Goal: Task Accomplishment & Management: Complete application form

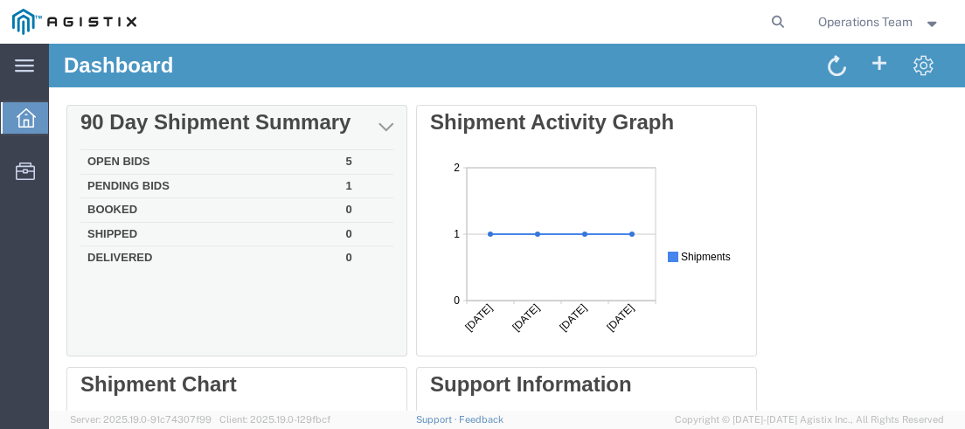
click at [129, 163] on td "Open Bids" at bounding box center [209, 162] width 259 height 24
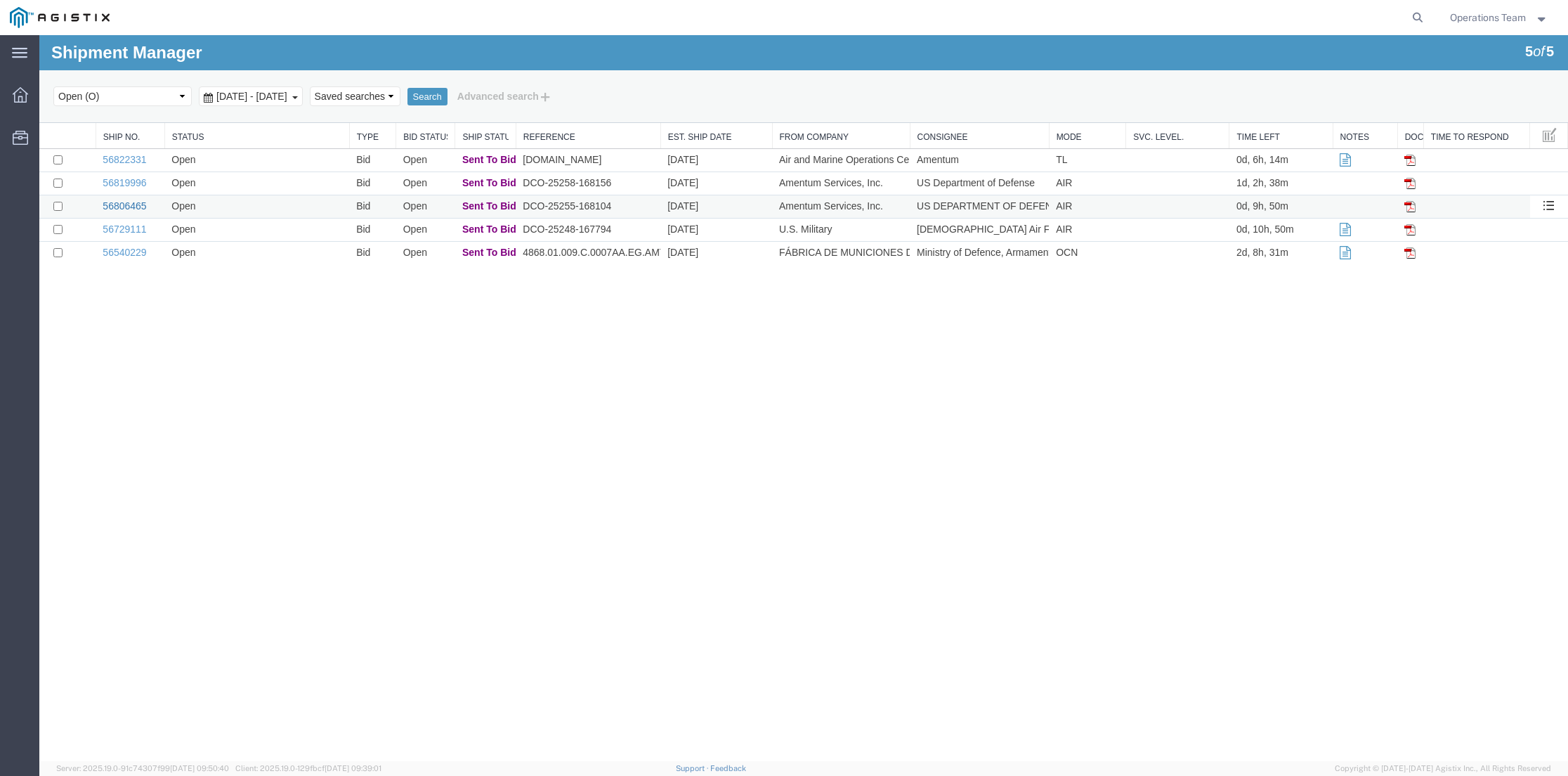
click at [123, 208] on link "56806465" at bounding box center [125, 206] width 43 height 11
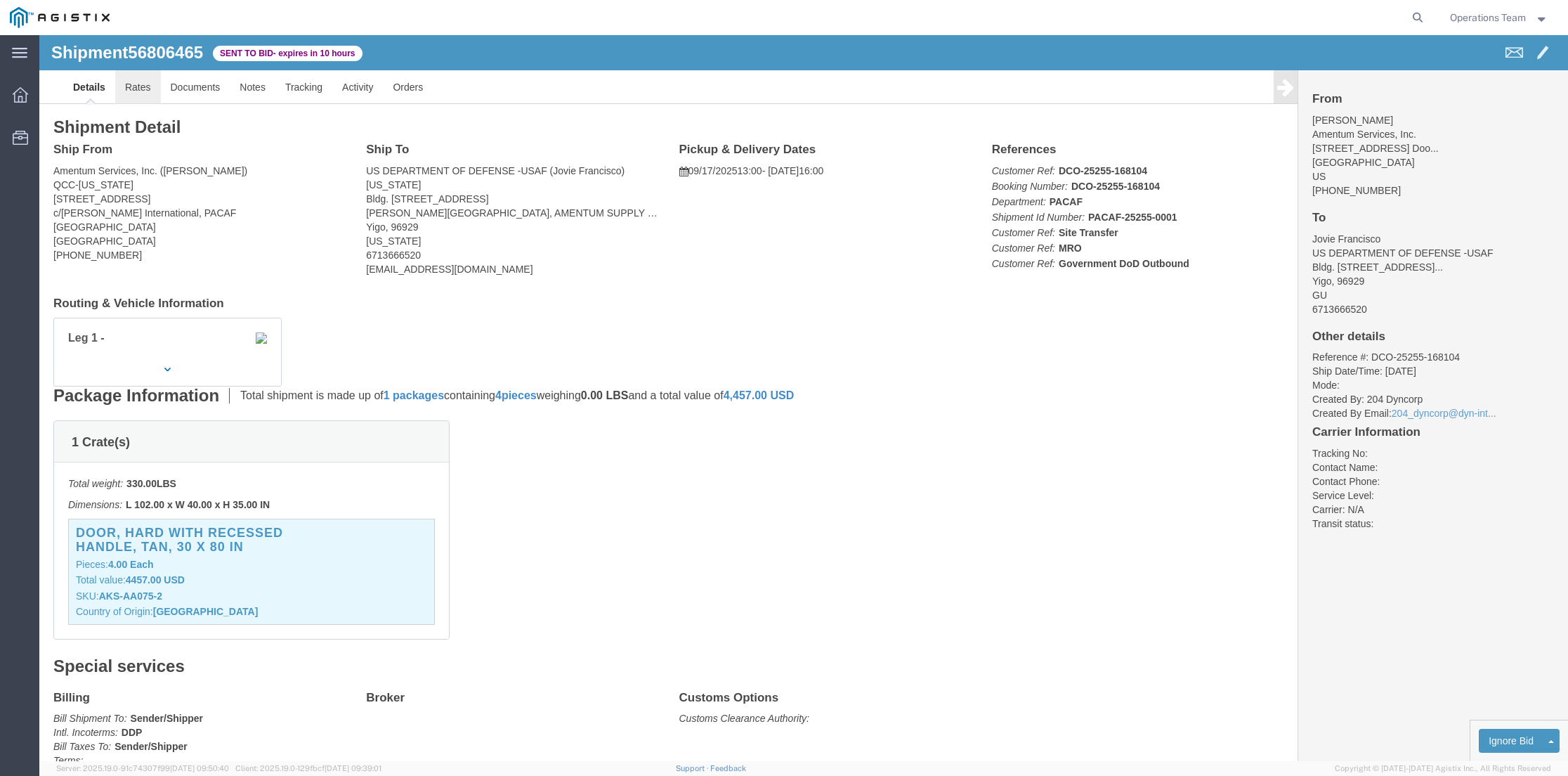
click link "Rates"
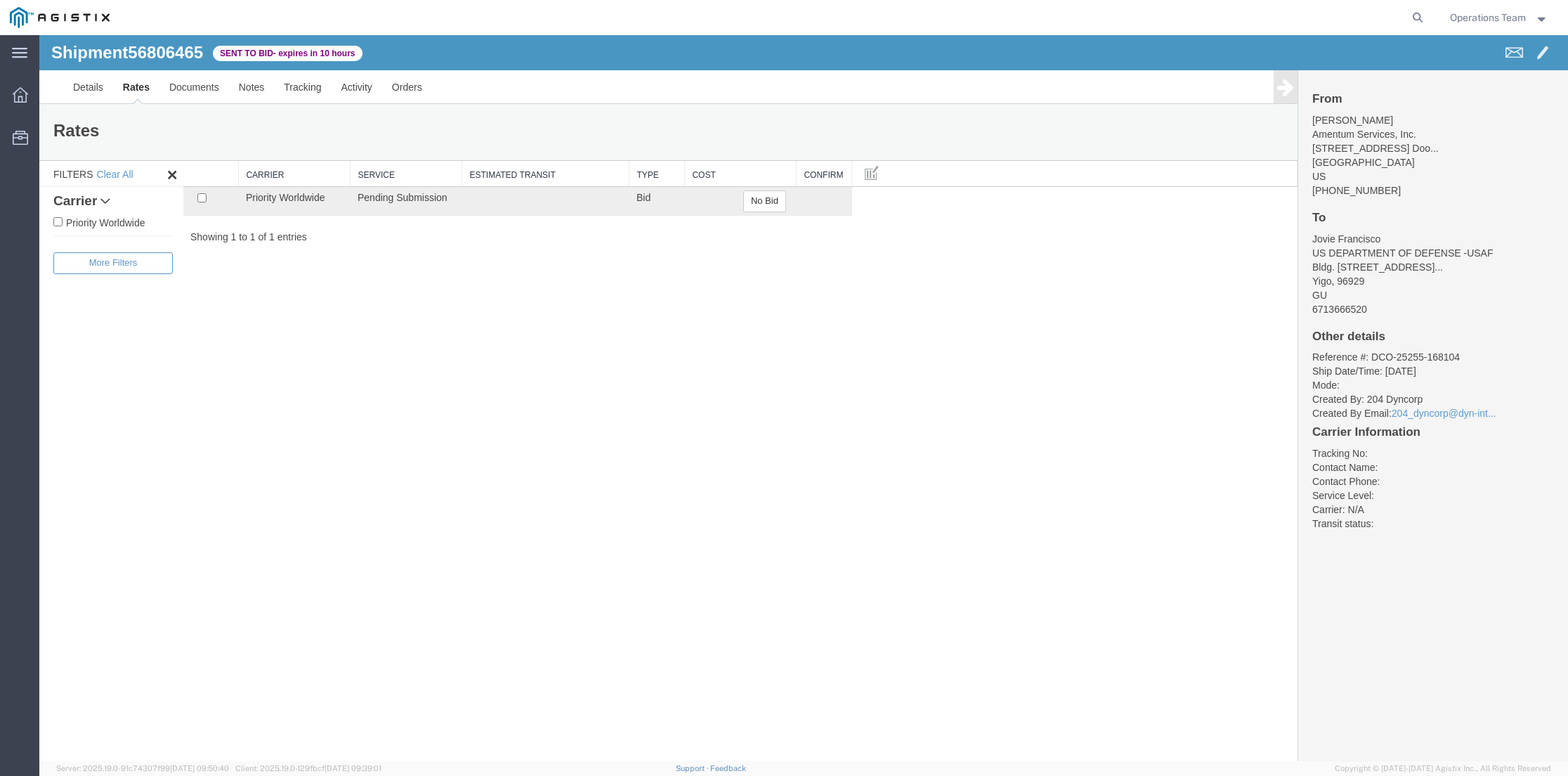
click at [61, 224] on input "Priority Worldwide" at bounding box center [57, 221] width 9 height 9
click at [60, 223] on input "Priority Worldwide" at bounding box center [57, 221] width 9 height 9
checkbox input "false"
click at [186, 92] on link "Documents" at bounding box center [194, 87] width 70 height 34
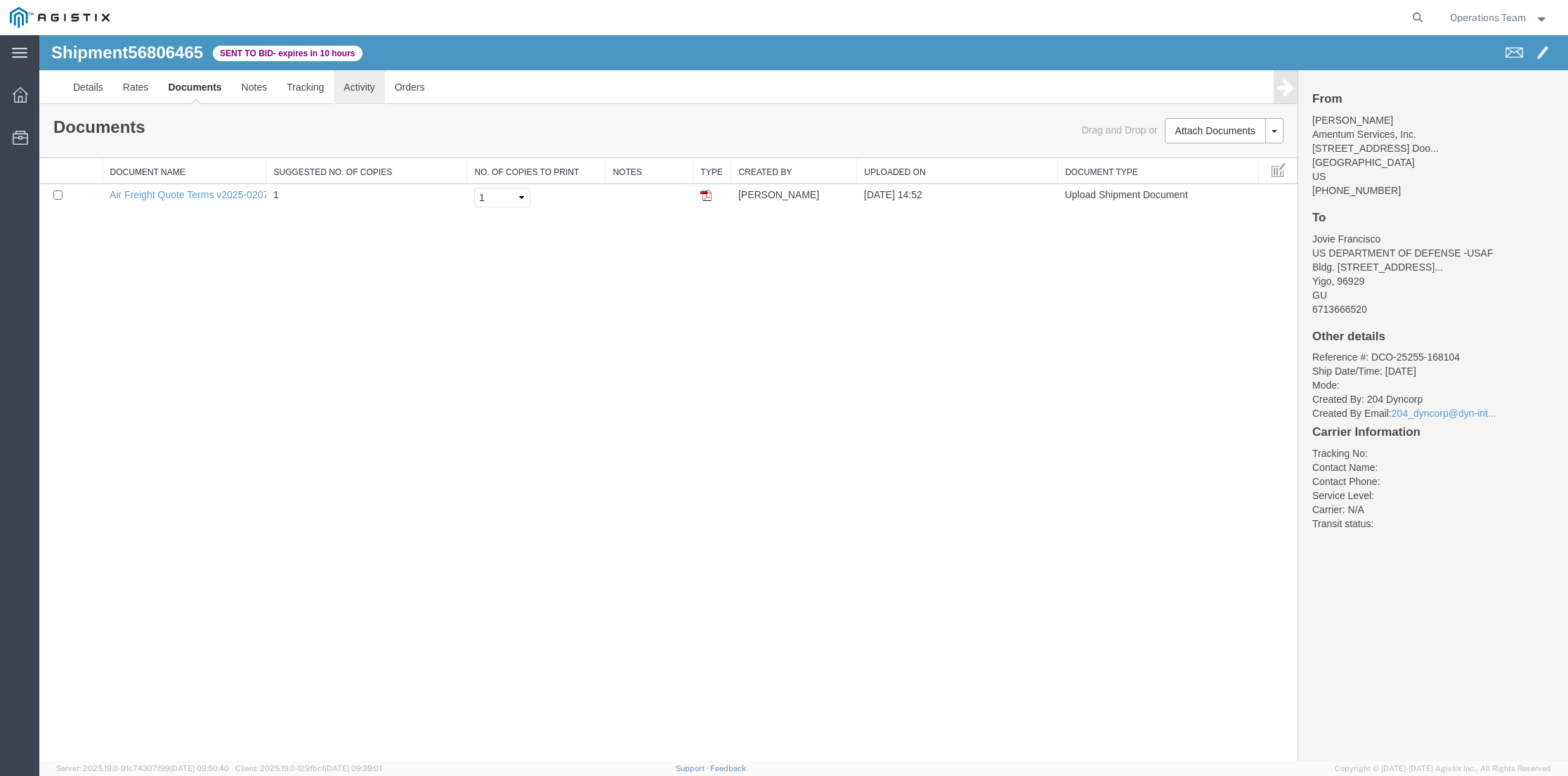
click at [354, 90] on link "Activity" at bounding box center [358, 87] width 51 height 34
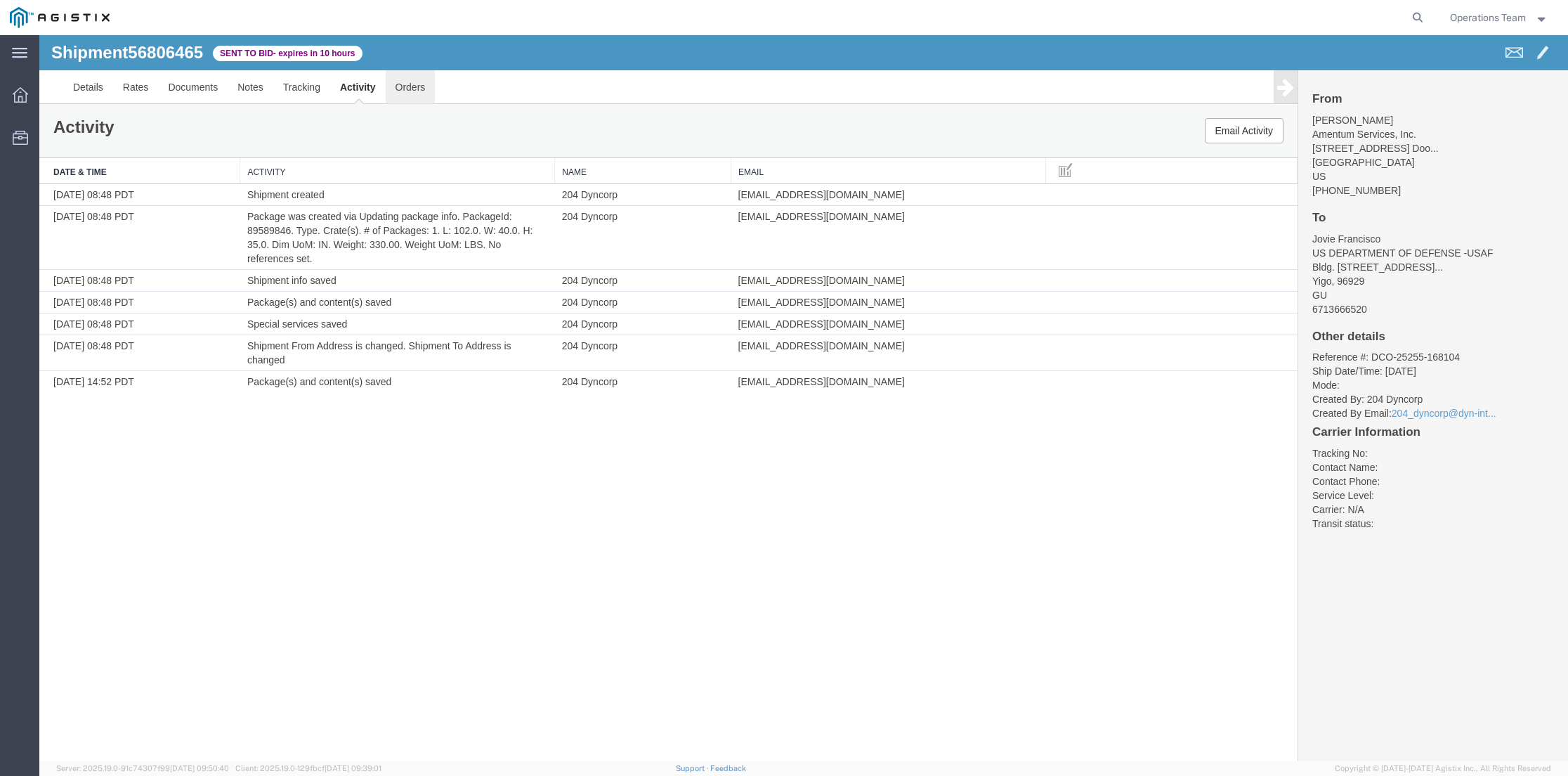
click at [424, 90] on link "Orders" at bounding box center [411, 87] width 50 height 34
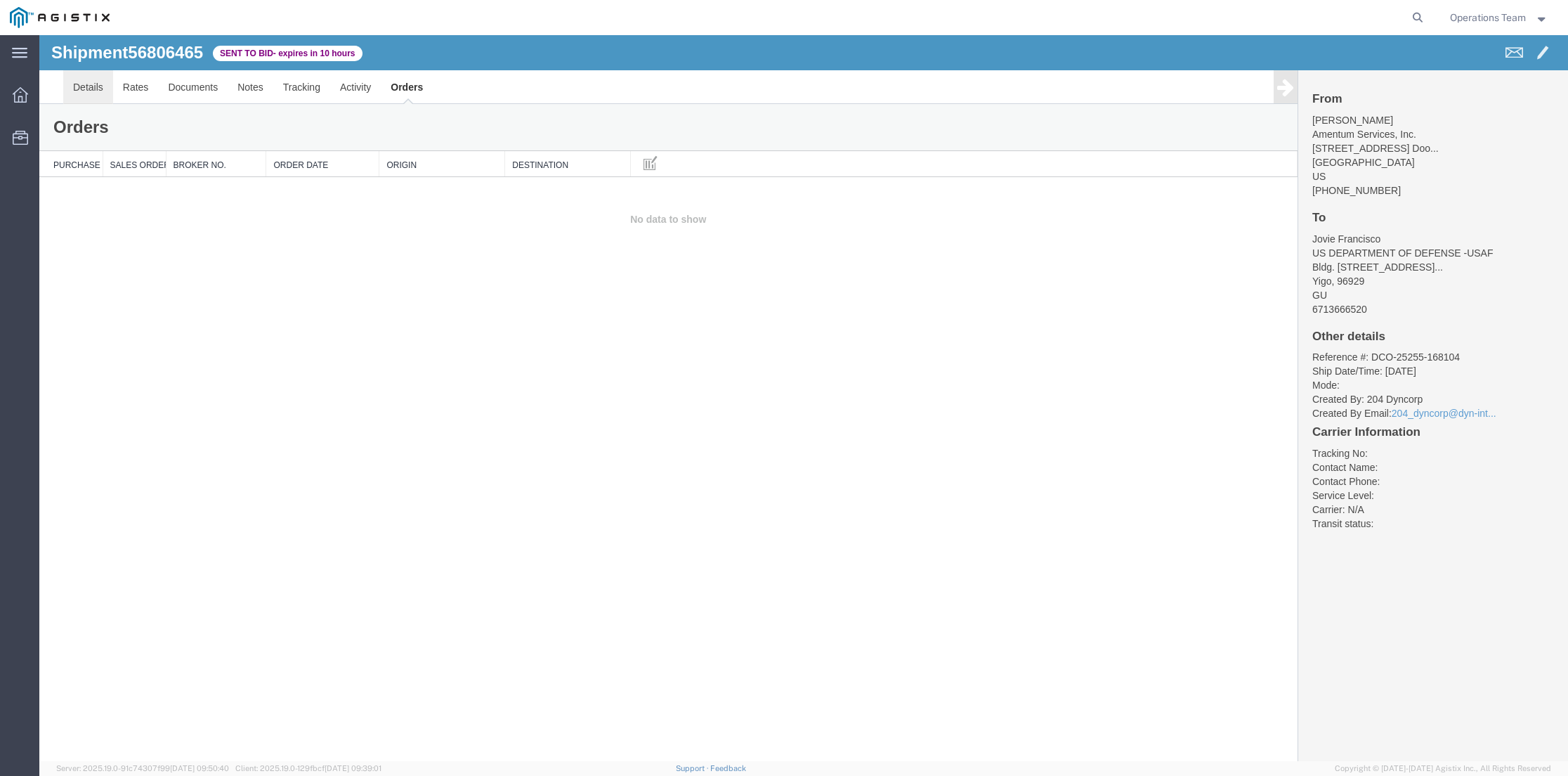
click at [90, 91] on link "Details" at bounding box center [88, 87] width 50 height 34
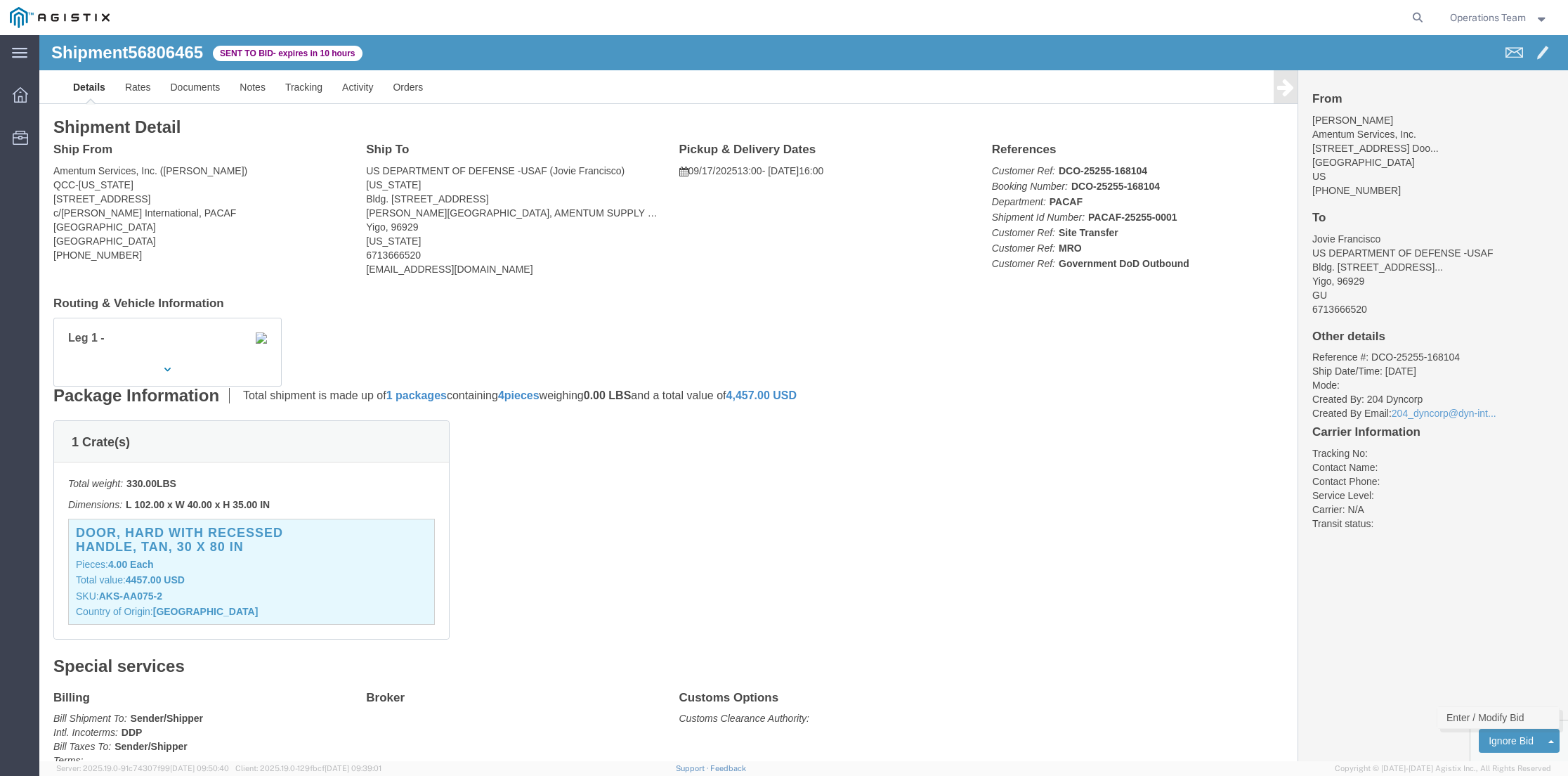
click link "Enter / Modify Bid"
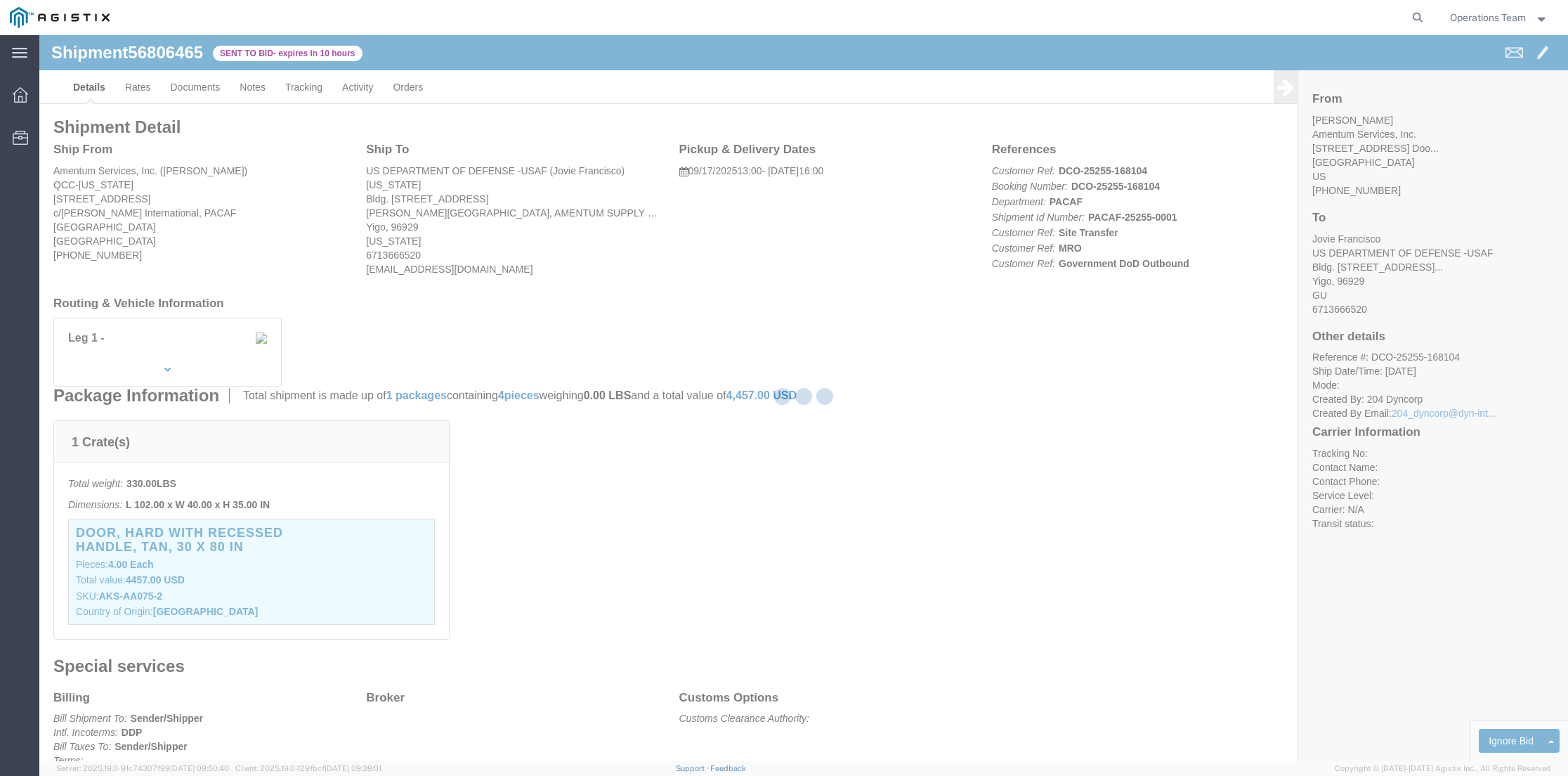
select select "14439"
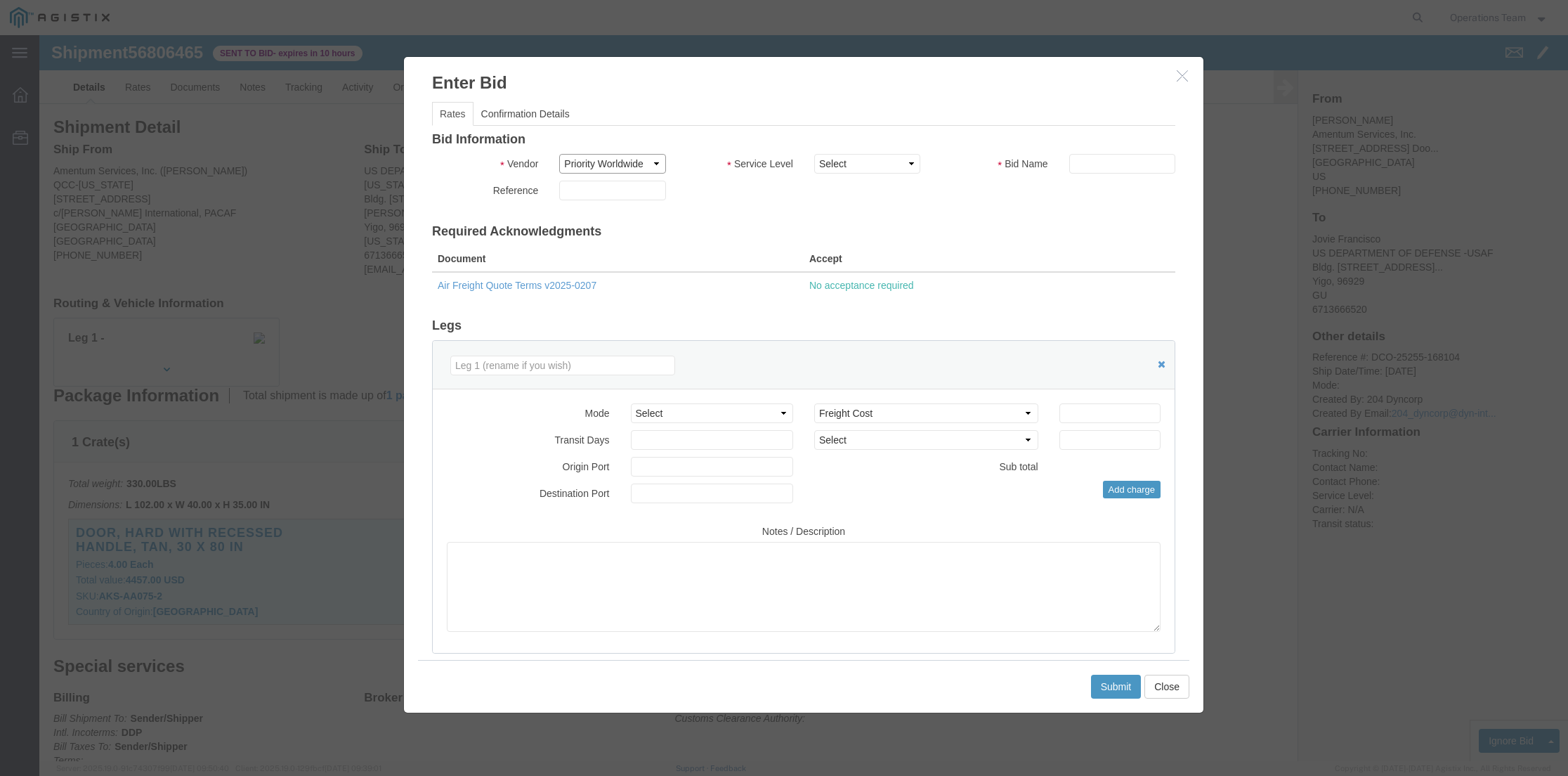
click select "Select Priority Worldwide"
click select "Select 2 Day Air LTL Standard 3 - 5 Day Less than Truckload Ocean TL Standard 3…"
select select "35808"
click select "Select 2 Day Air LTL Standard 3 - 5 Day Less than Truckload Ocean TL Standard 3…"
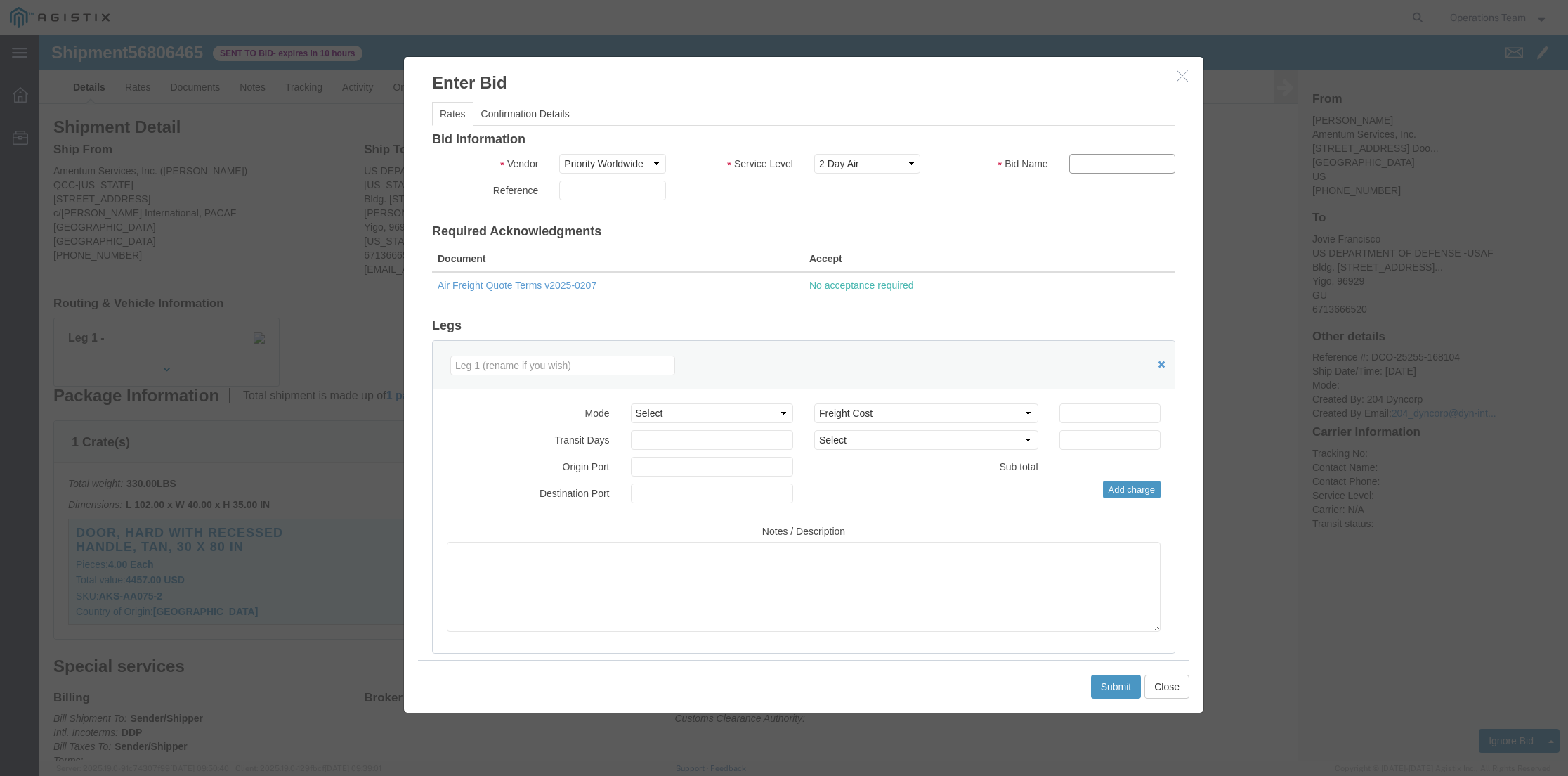
click input "text"
type input "222644"
click input "text"
click select "Select Air Less than Truckload Multi-Leg Ocean Freight Rail Small Parcel Truckl…"
select select "AIR"
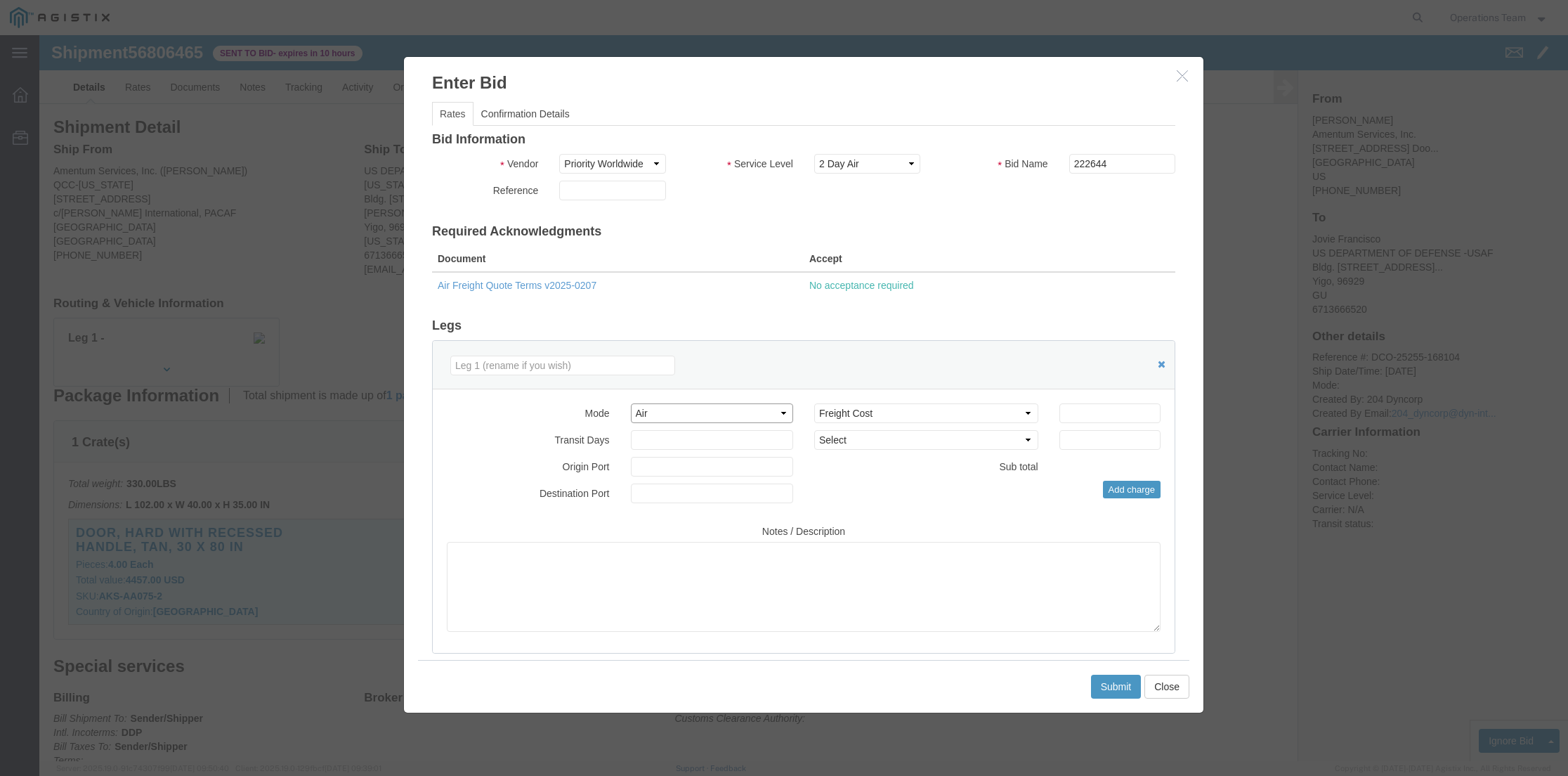
click select "Select Air Less than Truckload Multi-Leg Ocean Freight Rail Small Parcel Truckl…"
click input "number"
type input "5545.53"
click input "number"
click input "1"
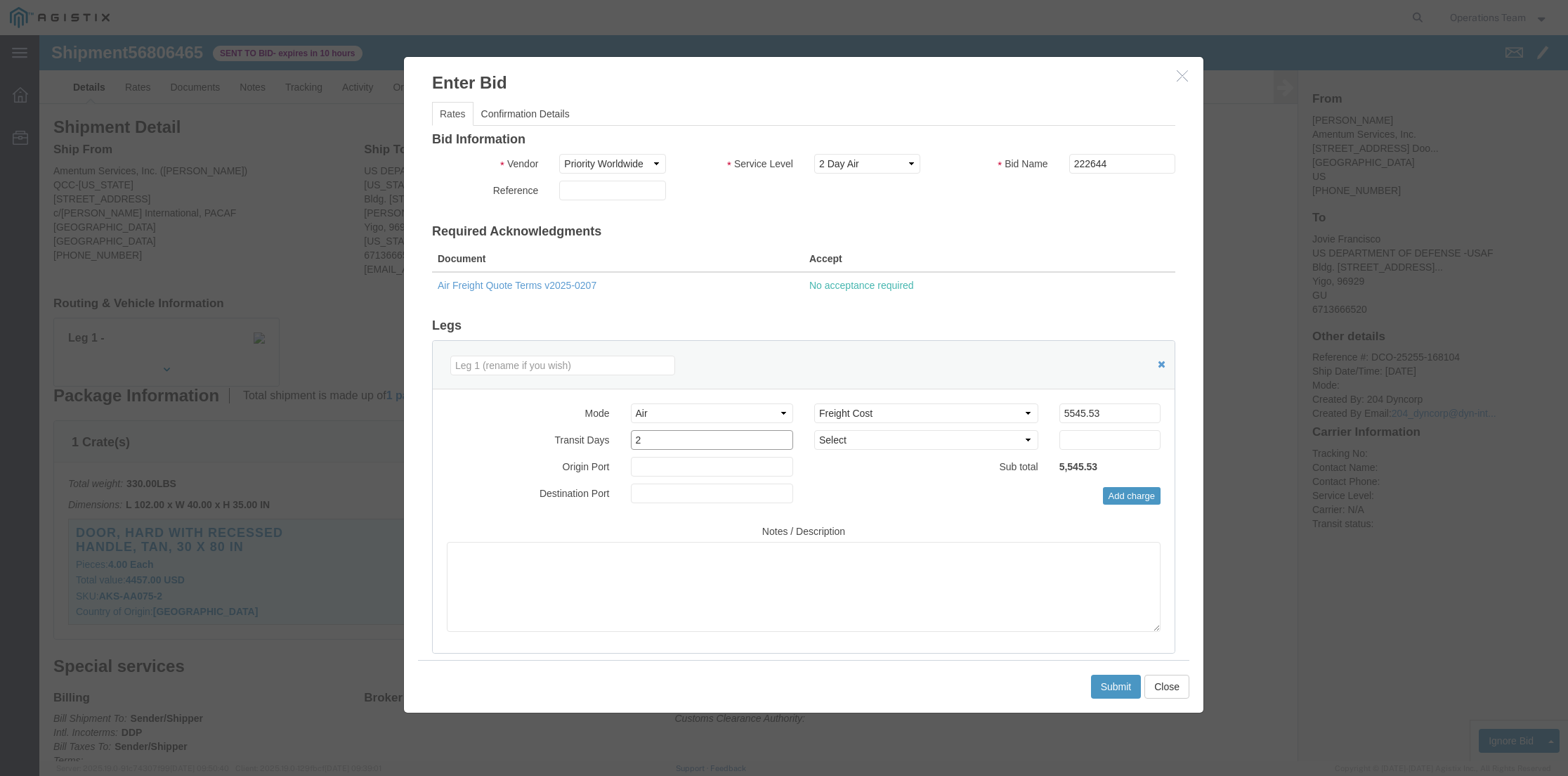
click input "2"
click input "3"
click input "4"
click input "5"
click input "6"
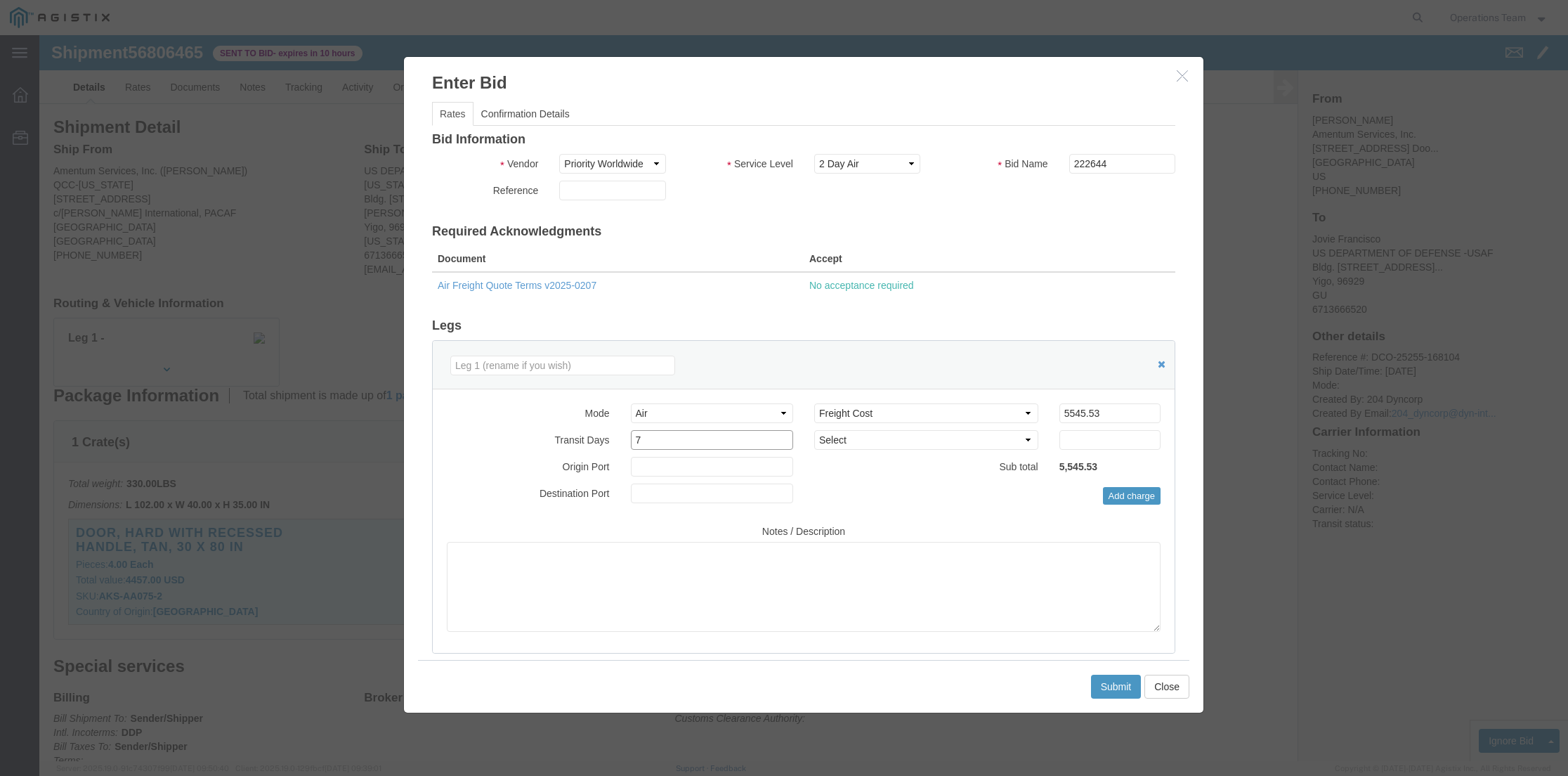
click input "7"
click input "8"
type input "9"
click input "9"
click select "Select 2 Day Service 3 Axle Winch Truck 3 to 5 Day Service 96L Domestic Flat Ra…"
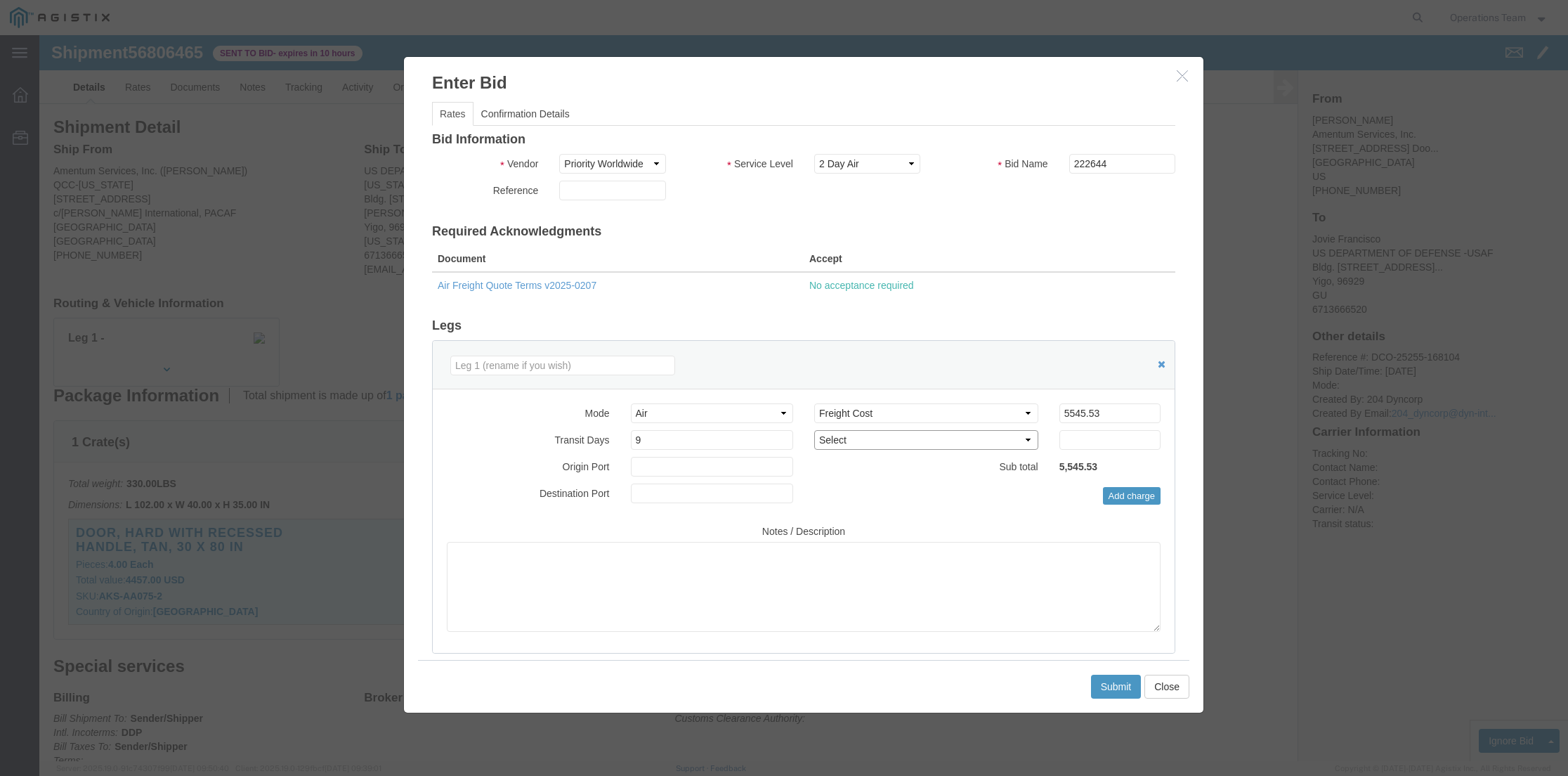
select select "FREI"
click select "Select 2 Day Service 3 Axle Winch Truck 3 to 5 Day Service 96L Domestic Flat Ra…"
click input "number"
click input "0.01"
click input "1.01"
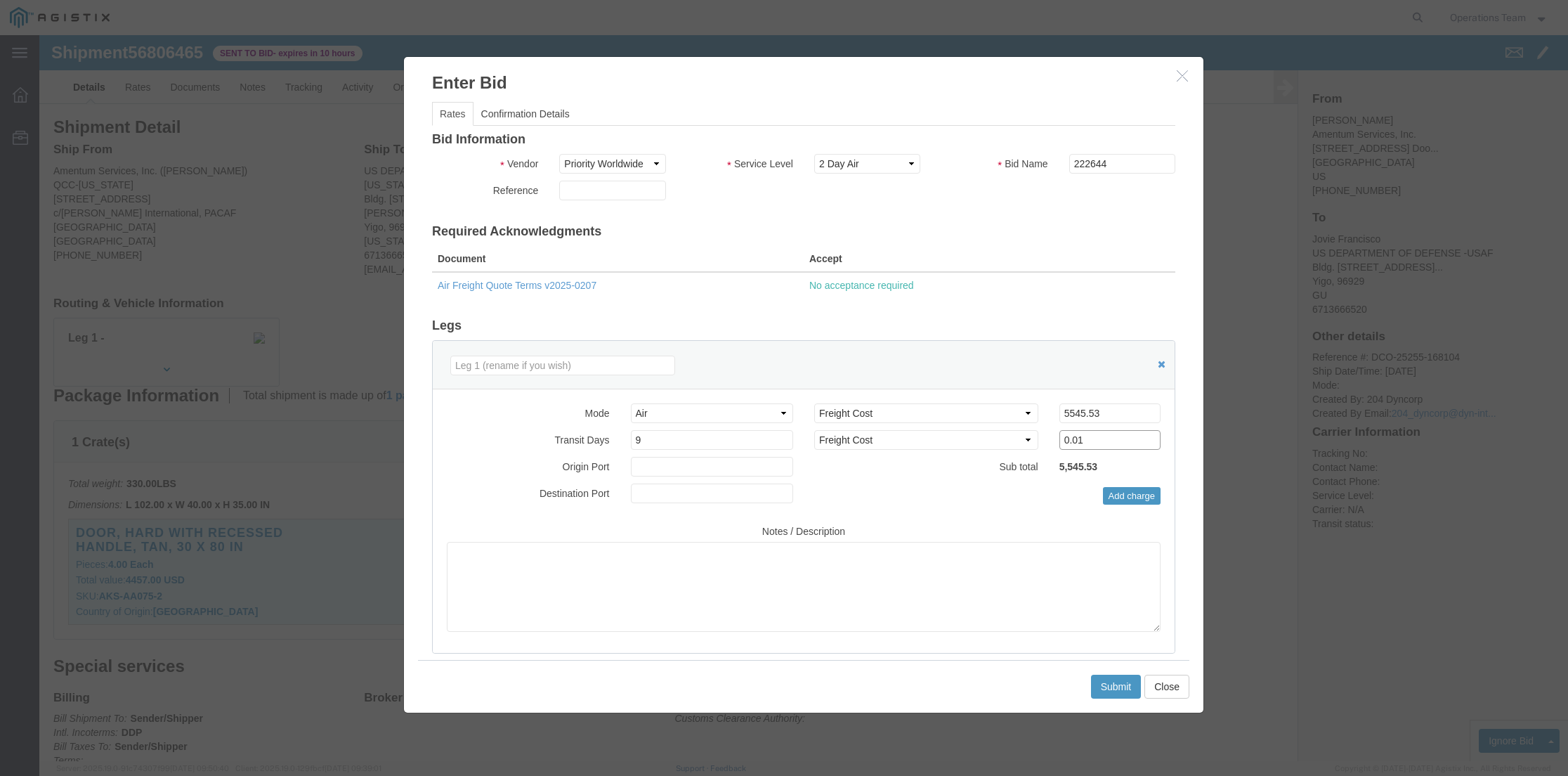
click input "0.01"
type input "1.01"
click input "1.01"
click input "text"
type input "usdfw"
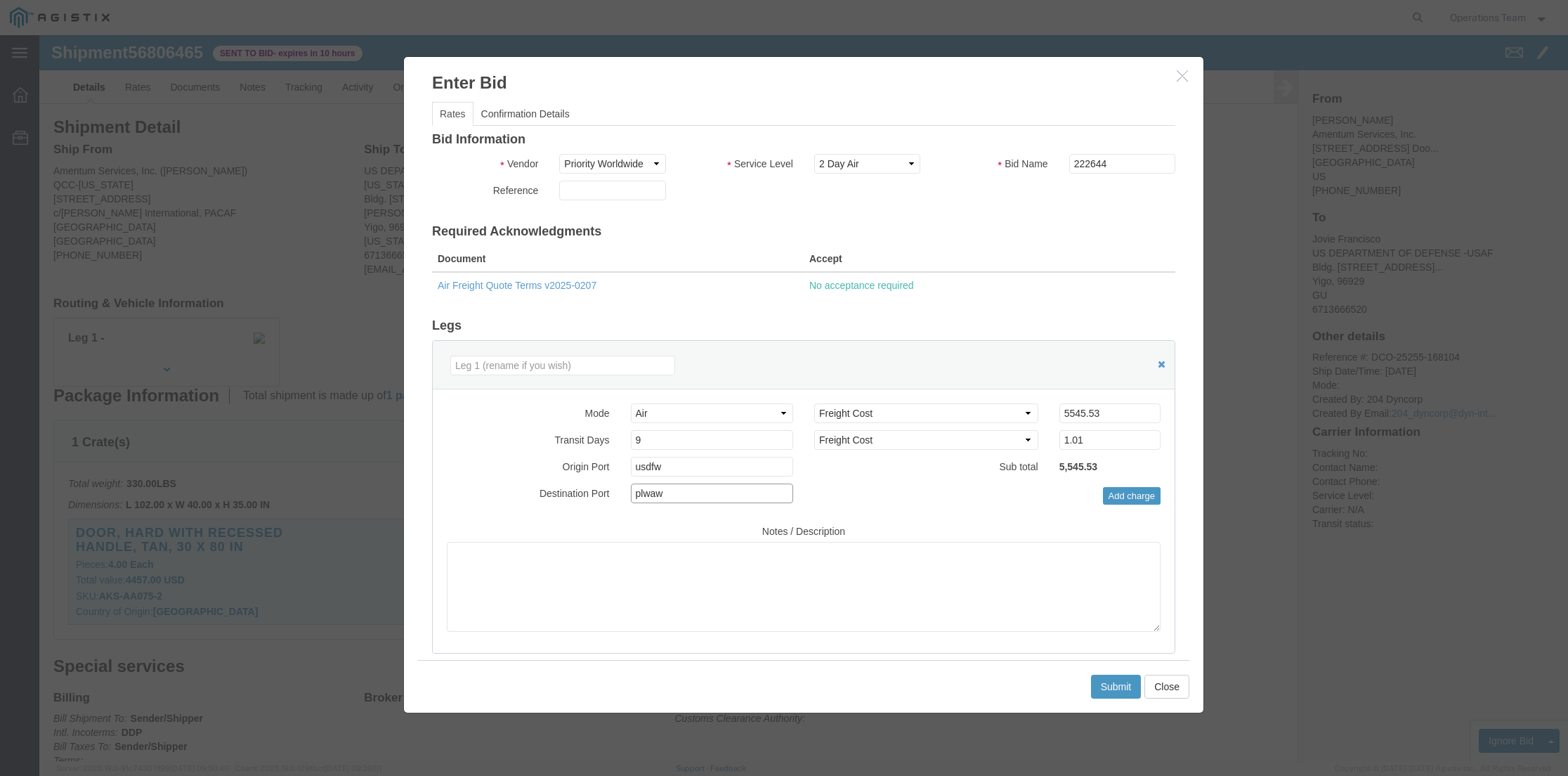
click input "plwaw"
type input "gugum"
click input "usdfw"
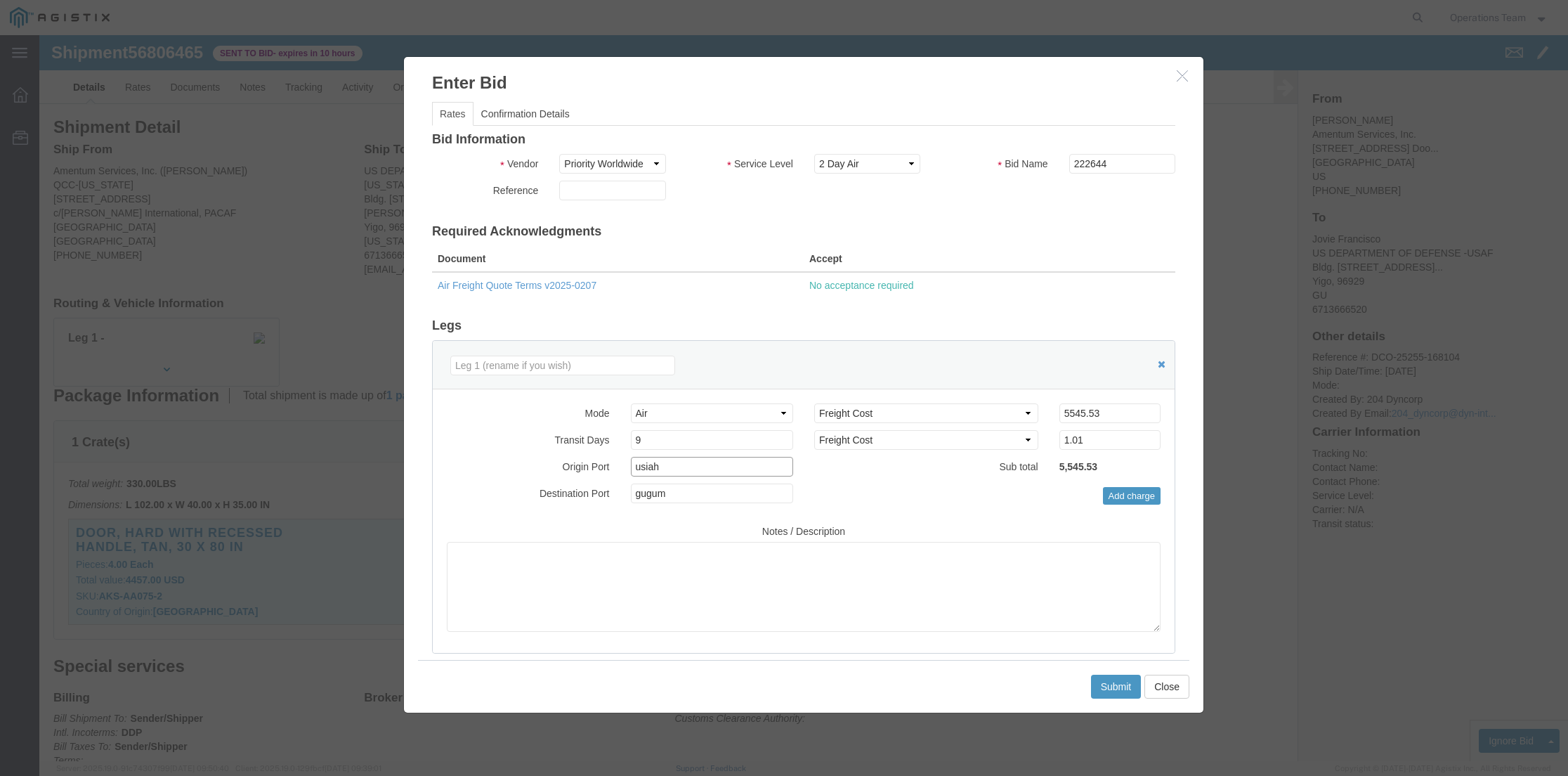
type input "usiah"
click textarea
paste textarea "***Door to Door*** ***Subject to space availability at the time of booking*** *…"
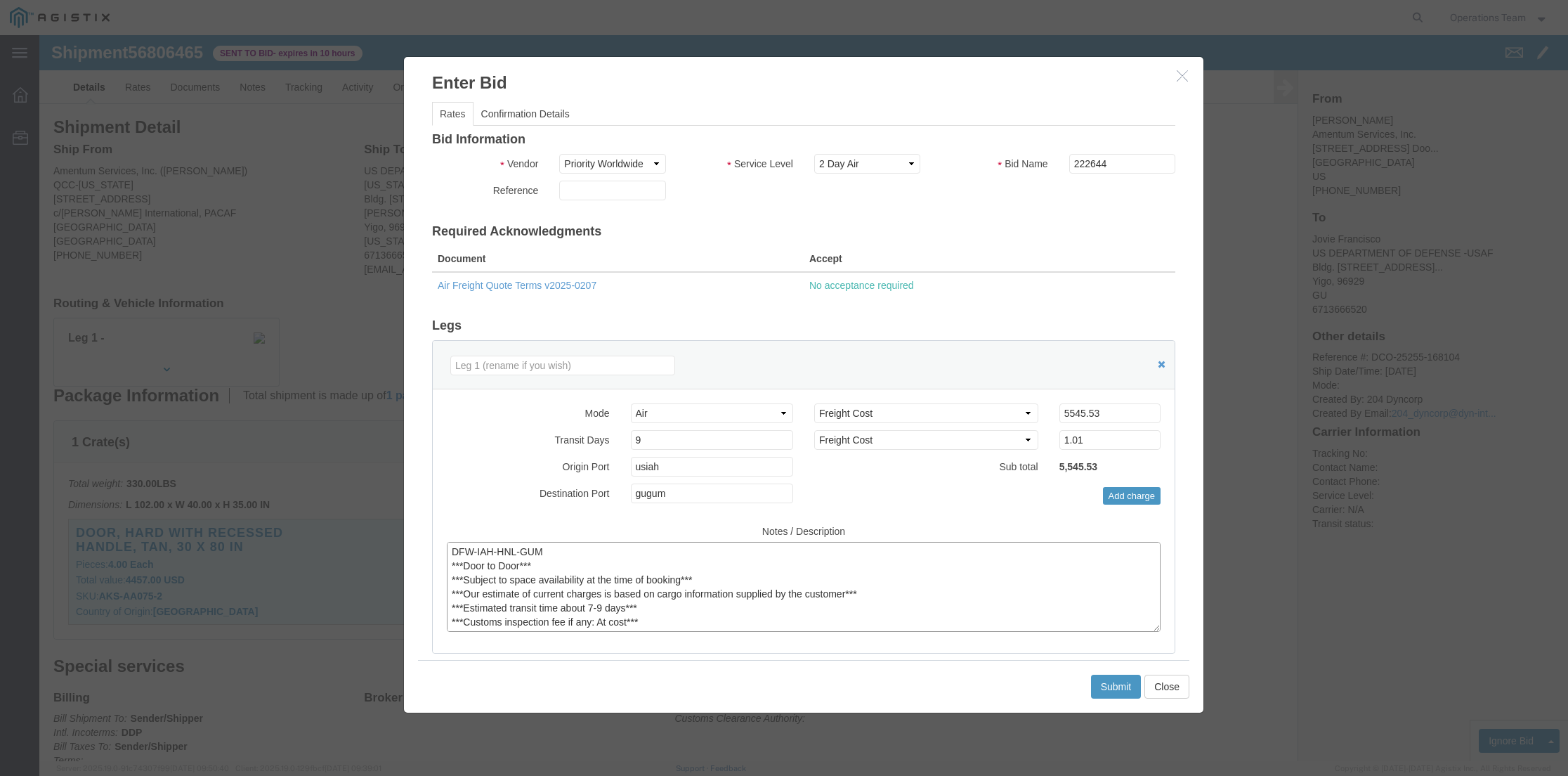
scroll to position [81, 0]
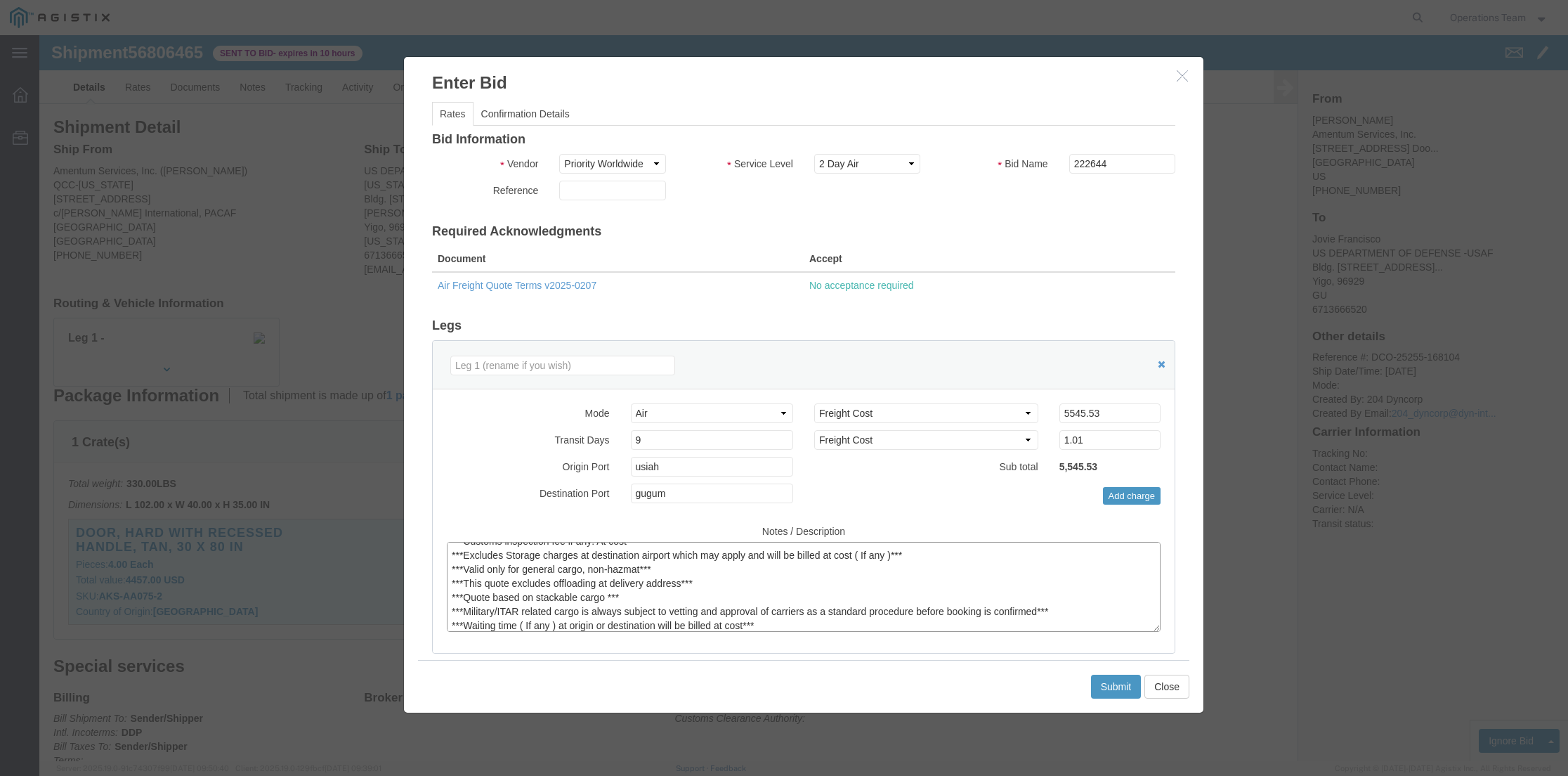
type textarea "DFW-IAH-HNL-GUM ***Door to Door*** ***Subject to space availability at the time…"
click input "text"
type input "[PERSON_NAME]"
click link "Confirmation Details"
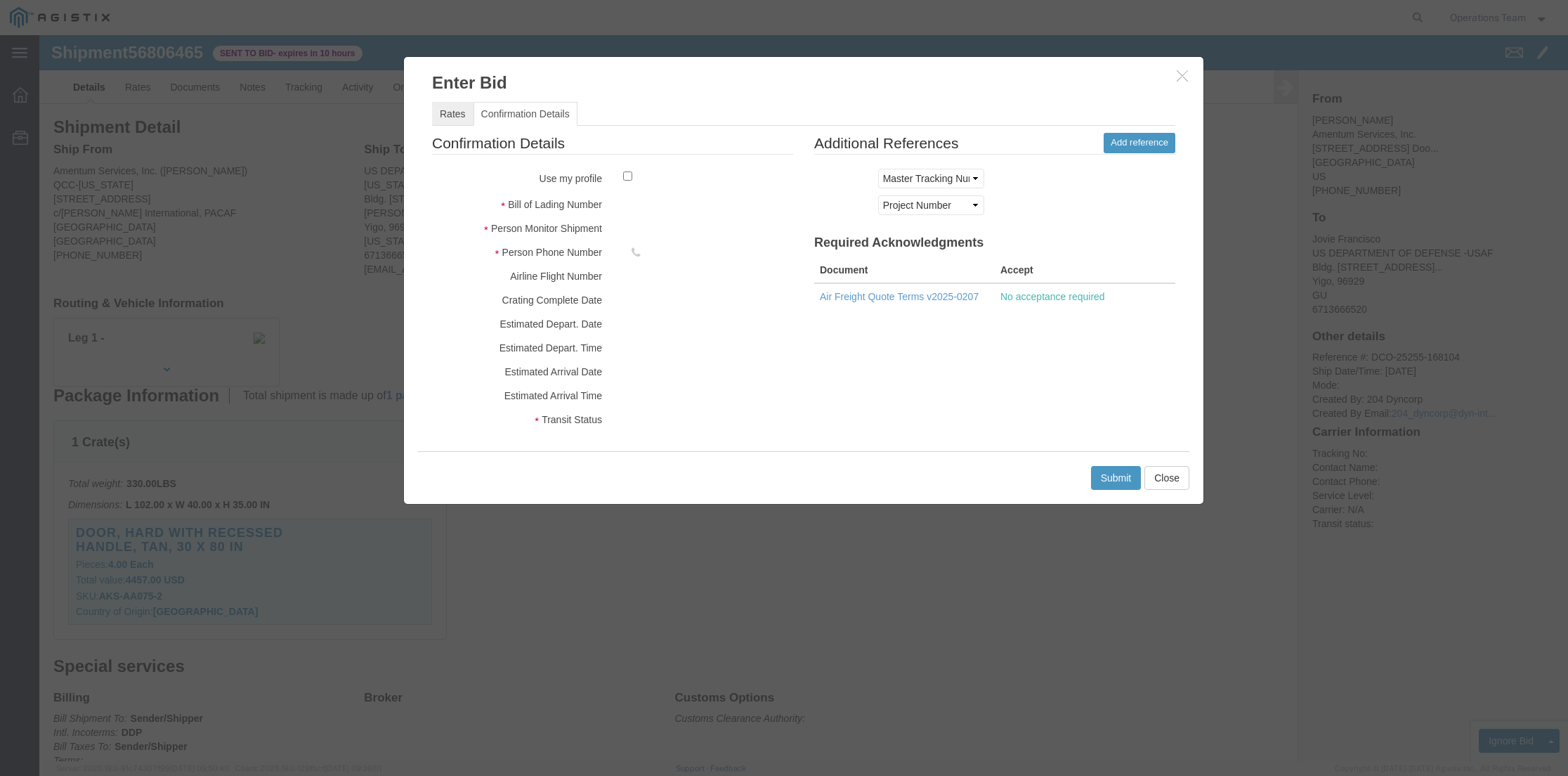
click link "Rates"
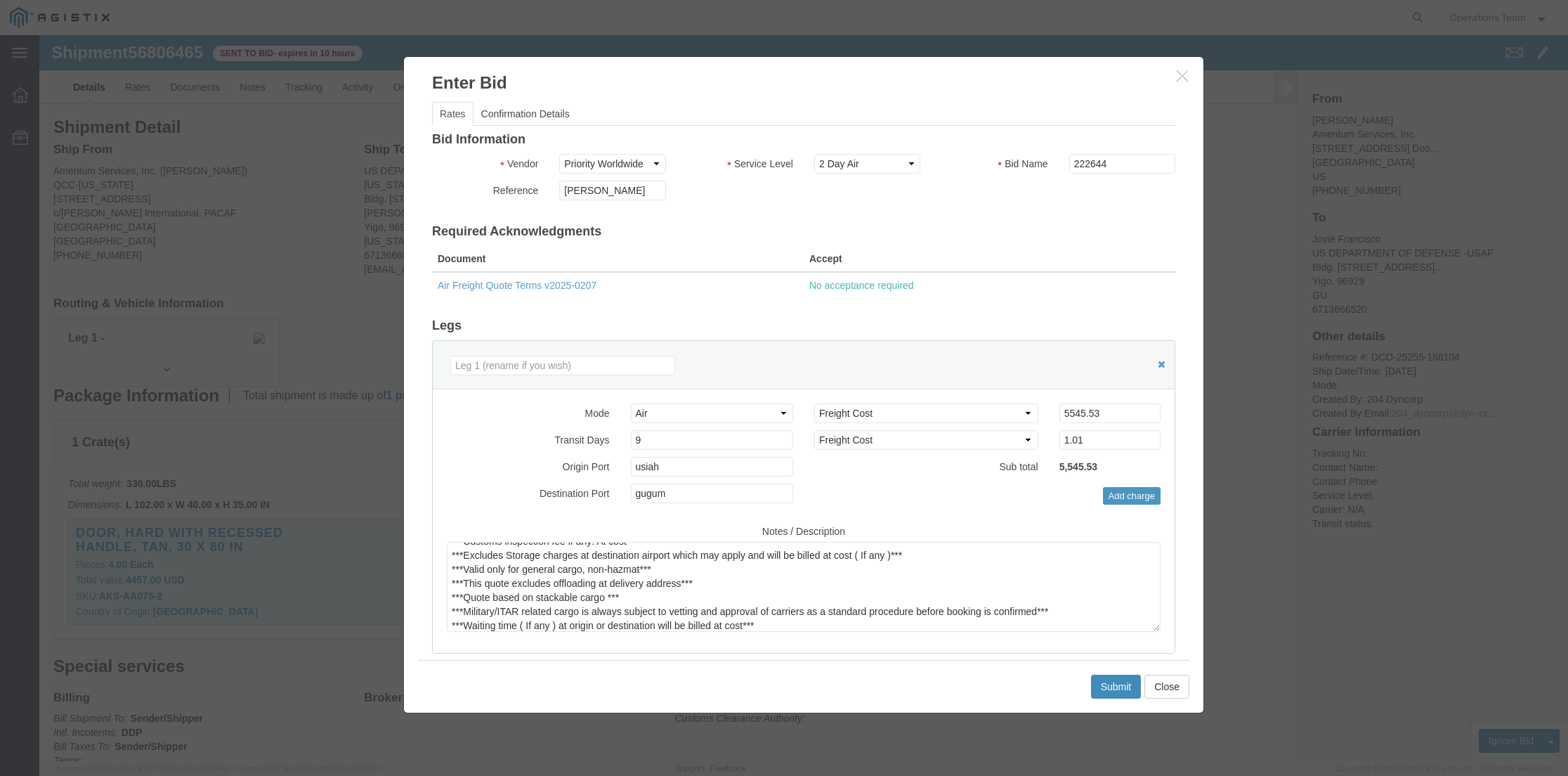
click button "Submit"
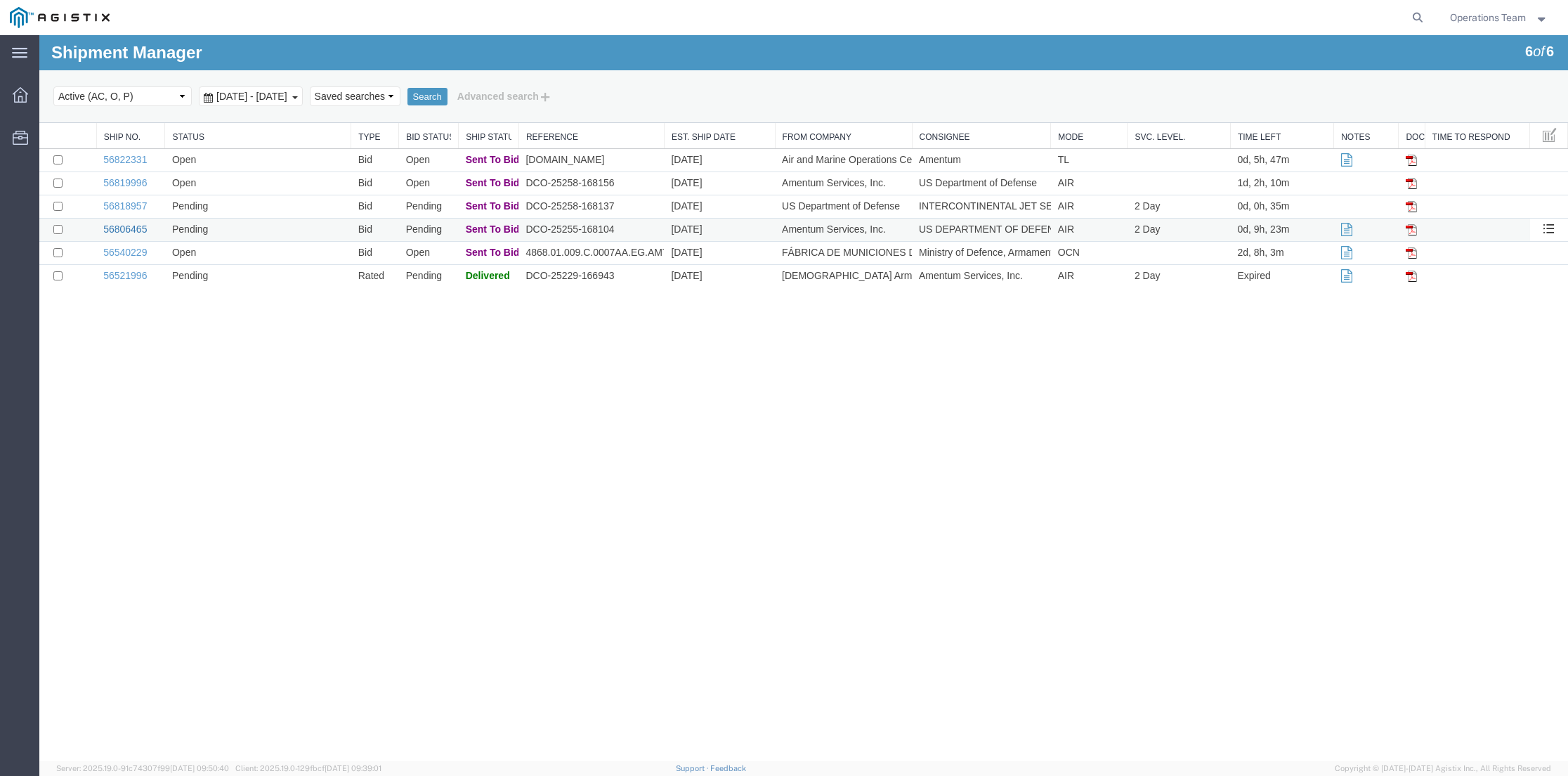
click at [126, 231] on link "56806465" at bounding box center [125, 229] width 43 height 11
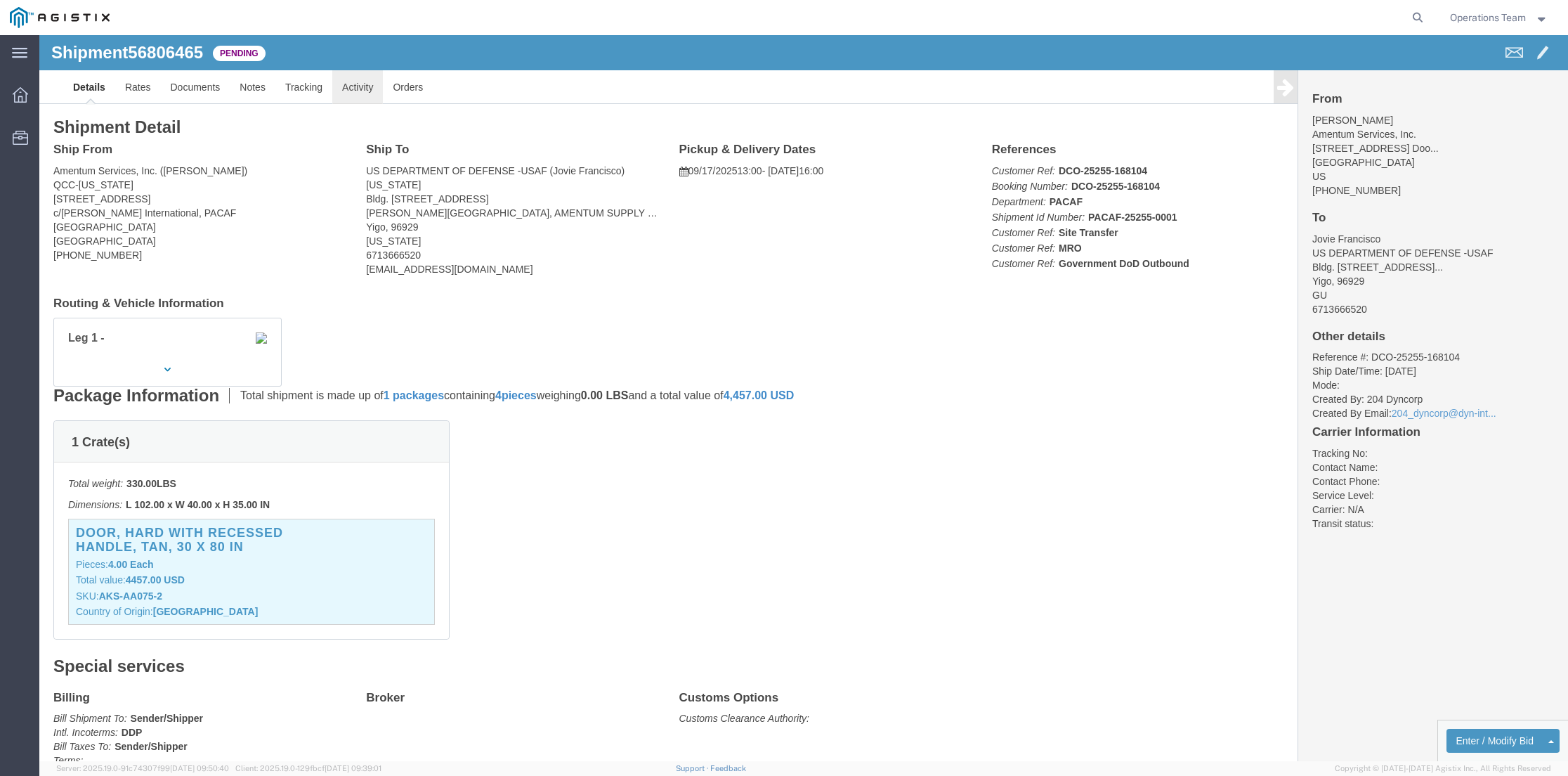
click link "Activity"
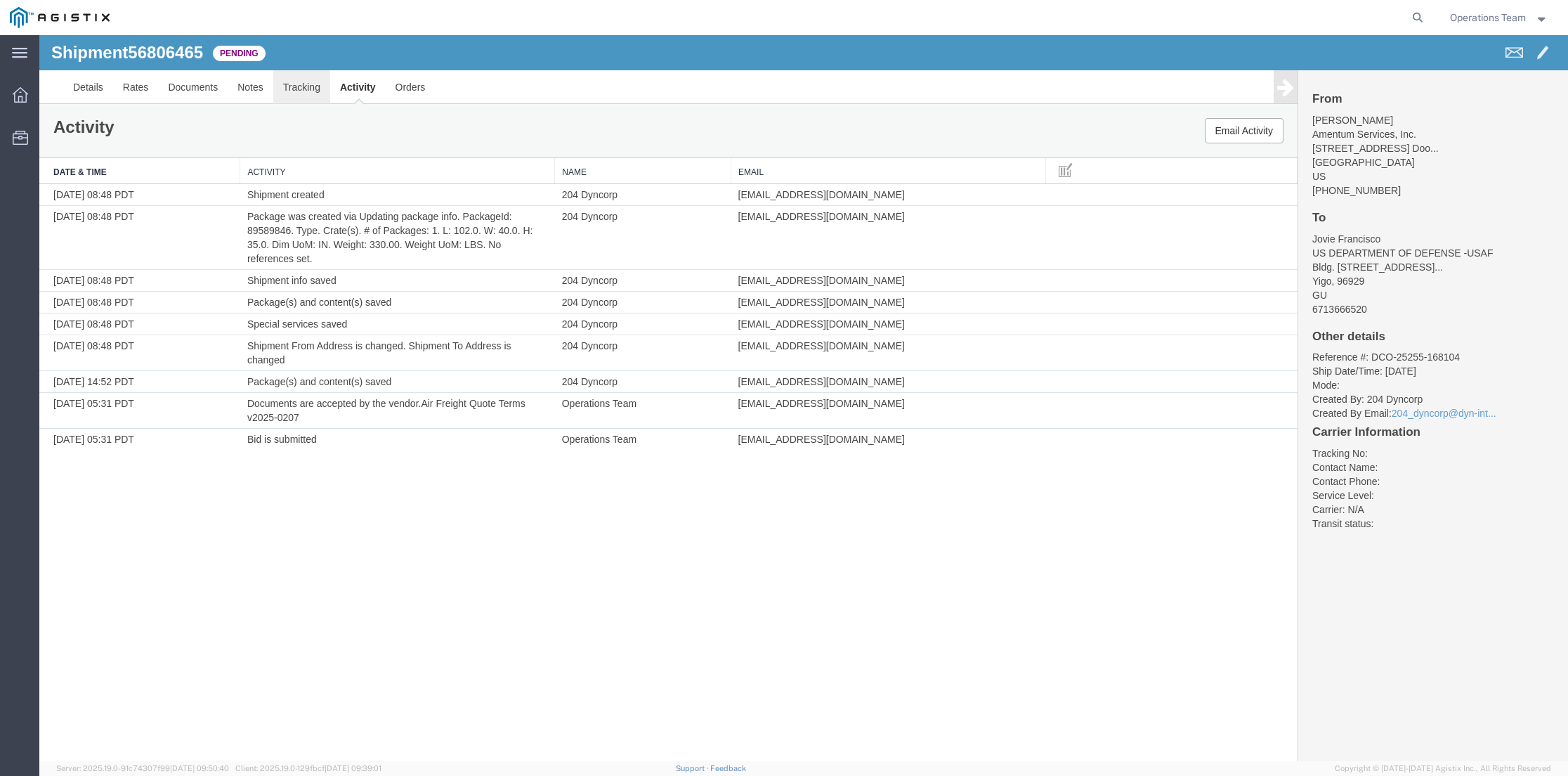
click at [305, 90] on link "Tracking" at bounding box center [301, 87] width 57 height 34
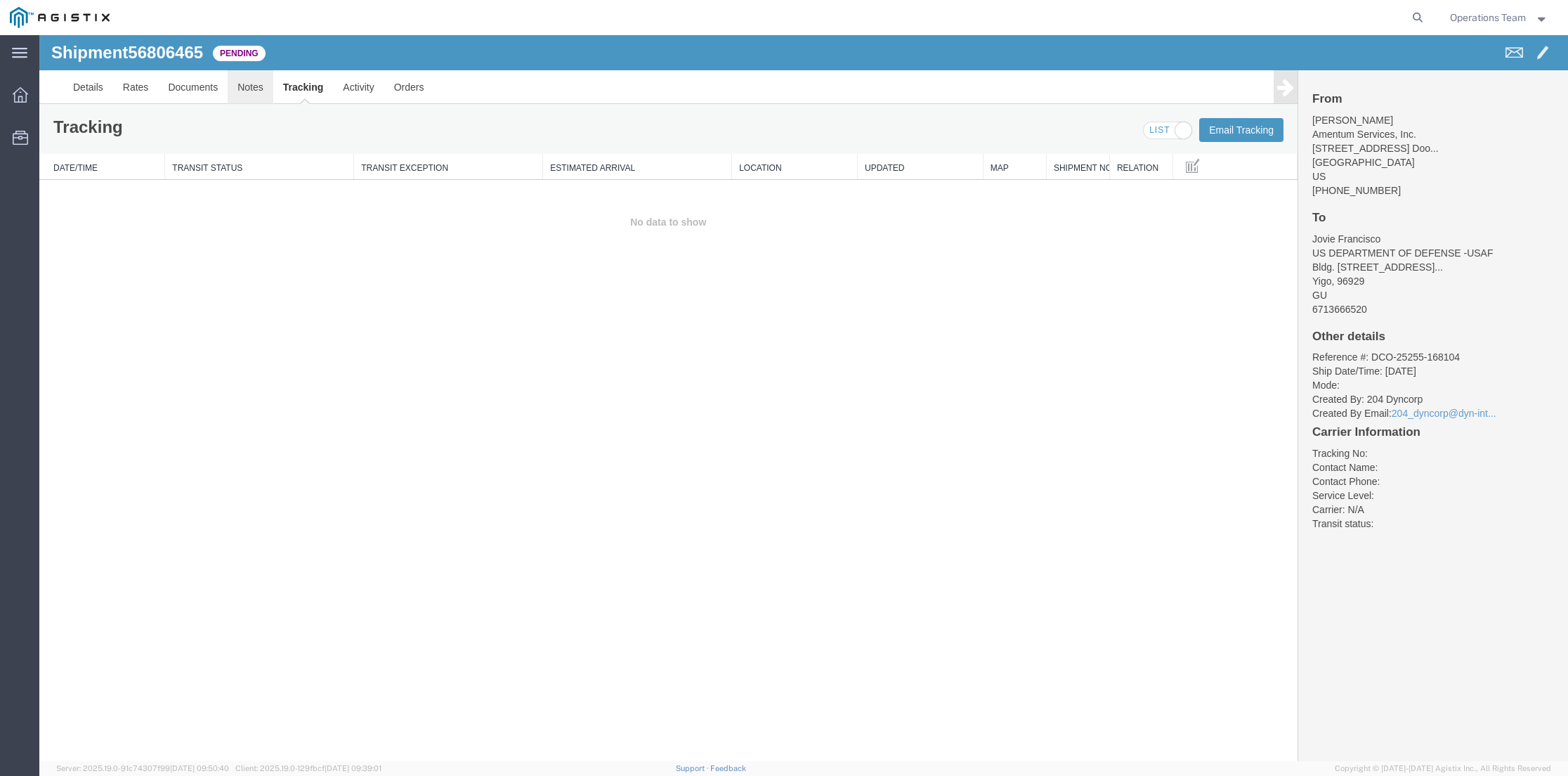
click at [239, 92] on link "Notes" at bounding box center [250, 87] width 46 height 34
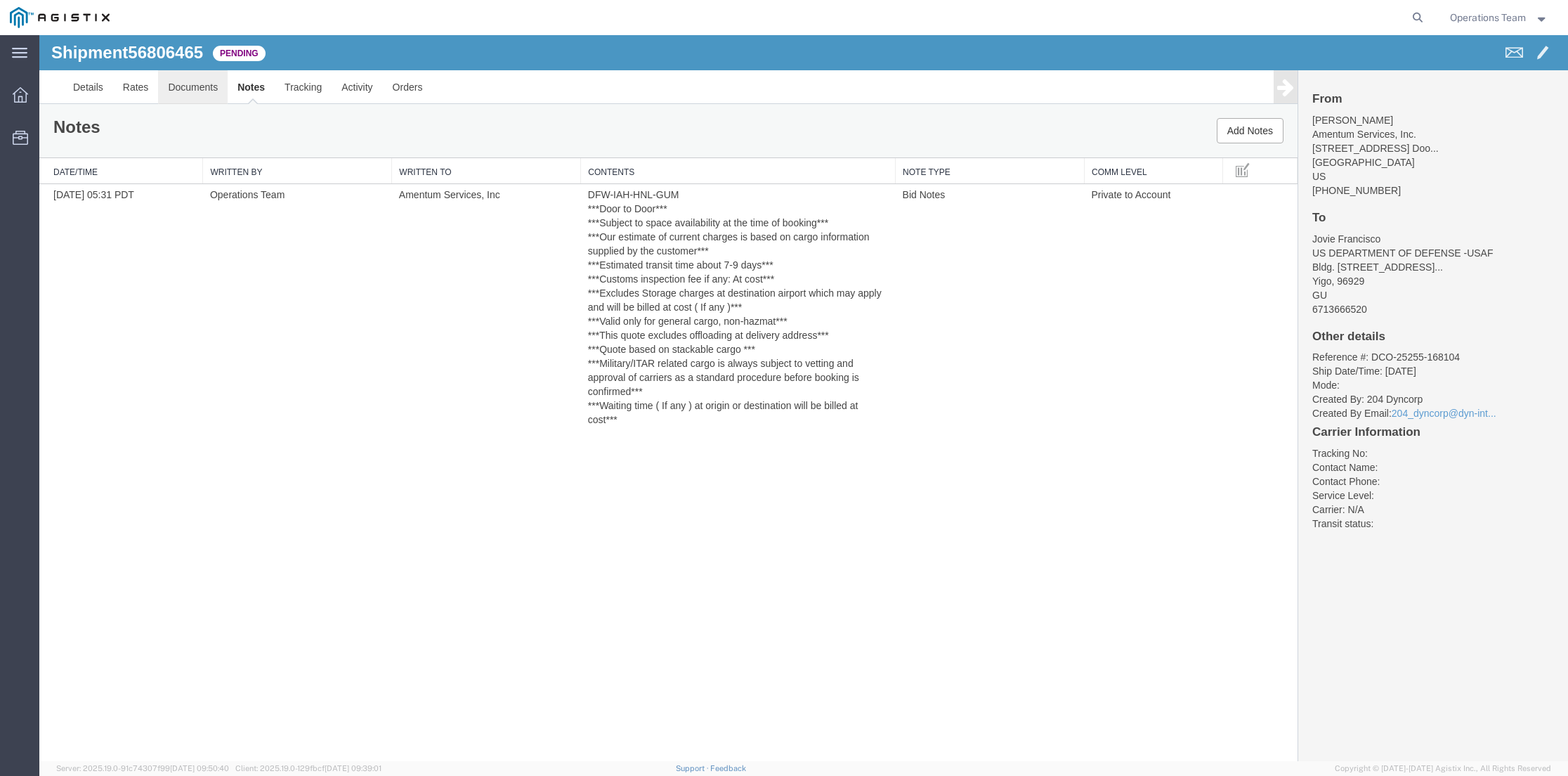
click at [204, 87] on link "Documents" at bounding box center [193, 87] width 70 height 34
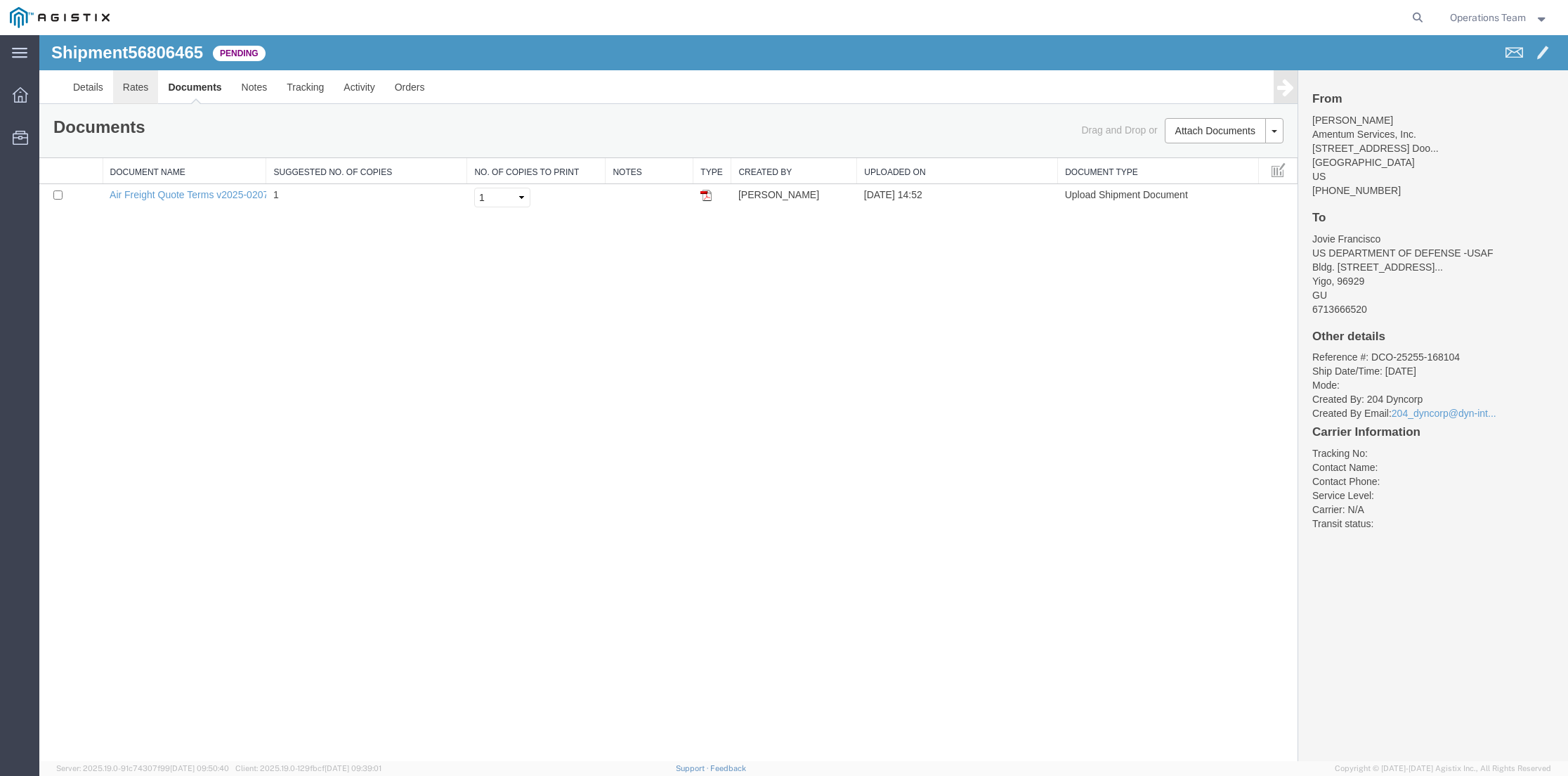
click at [129, 87] on link "Rates" at bounding box center [136, 87] width 46 height 34
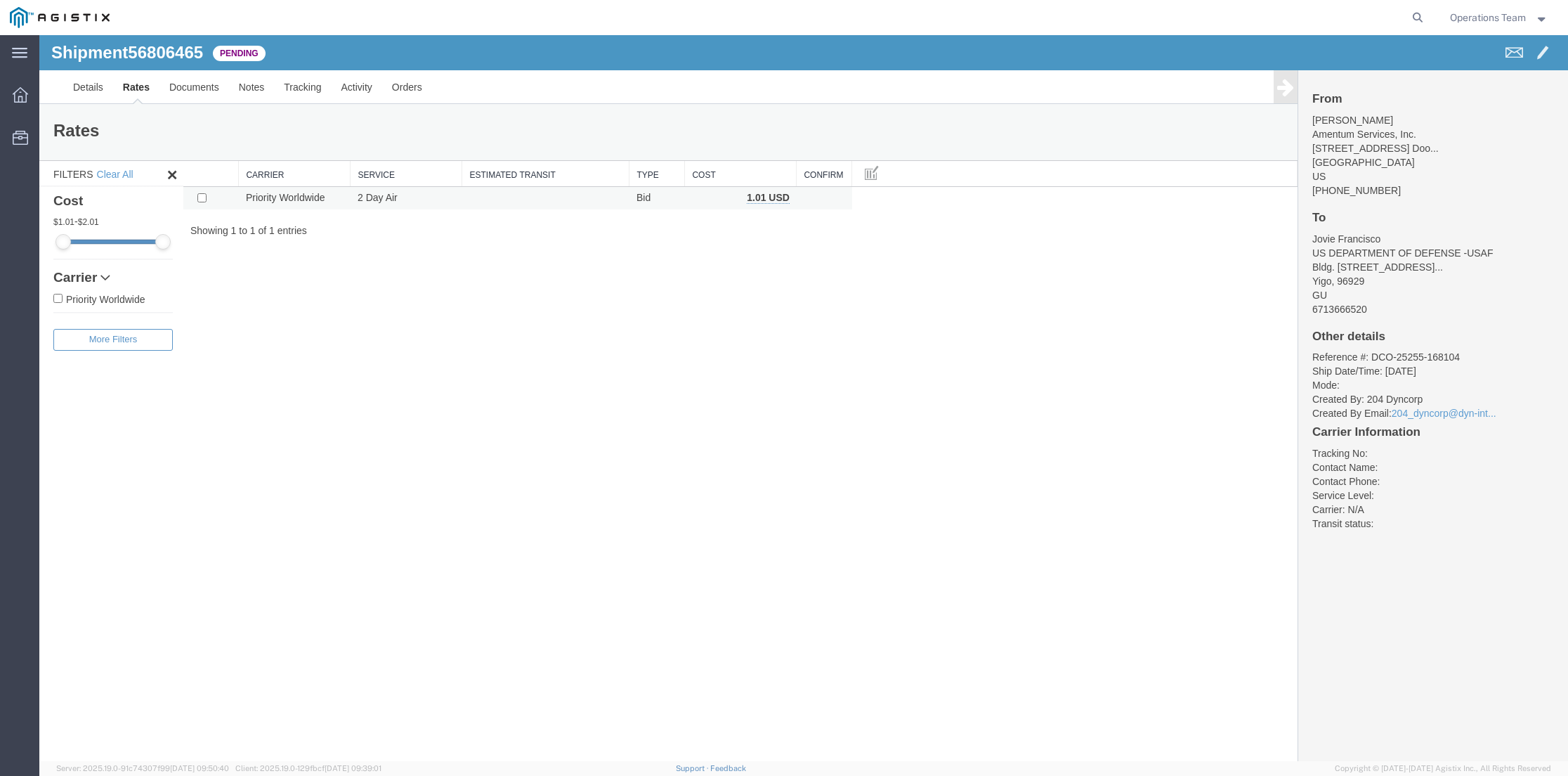
click at [645, 202] on td "Bid" at bounding box center [657, 199] width 55 height 23
click at [775, 180] on th "Confirm" at bounding box center [824, 174] width 55 height 26
click at [57, 19] on img at bounding box center [59, 18] width 100 height 21
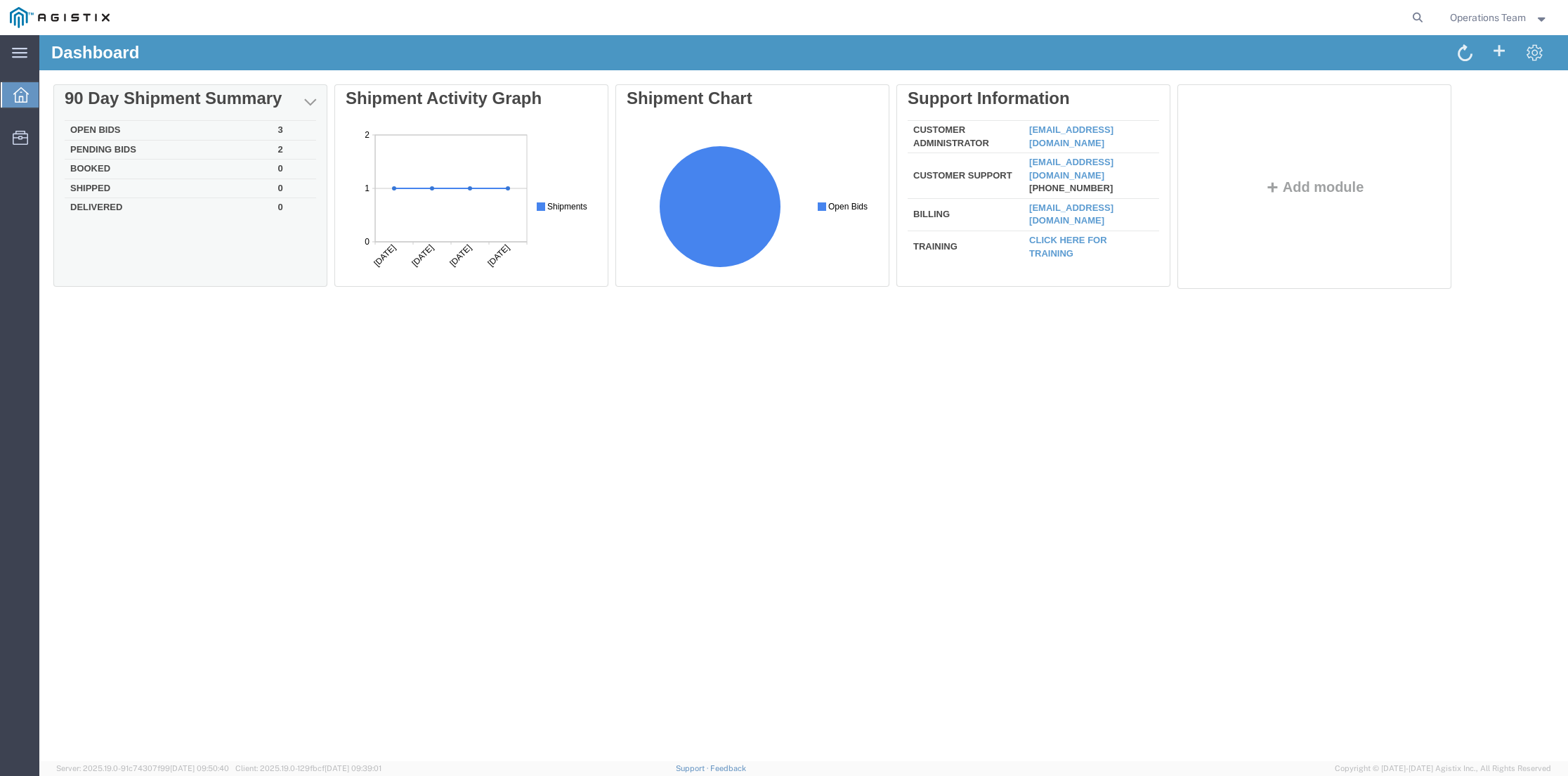
click at [104, 132] on td "Open Bids" at bounding box center [168, 130] width 208 height 19
